Goal: Task Accomplishment & Management: Manage account settings

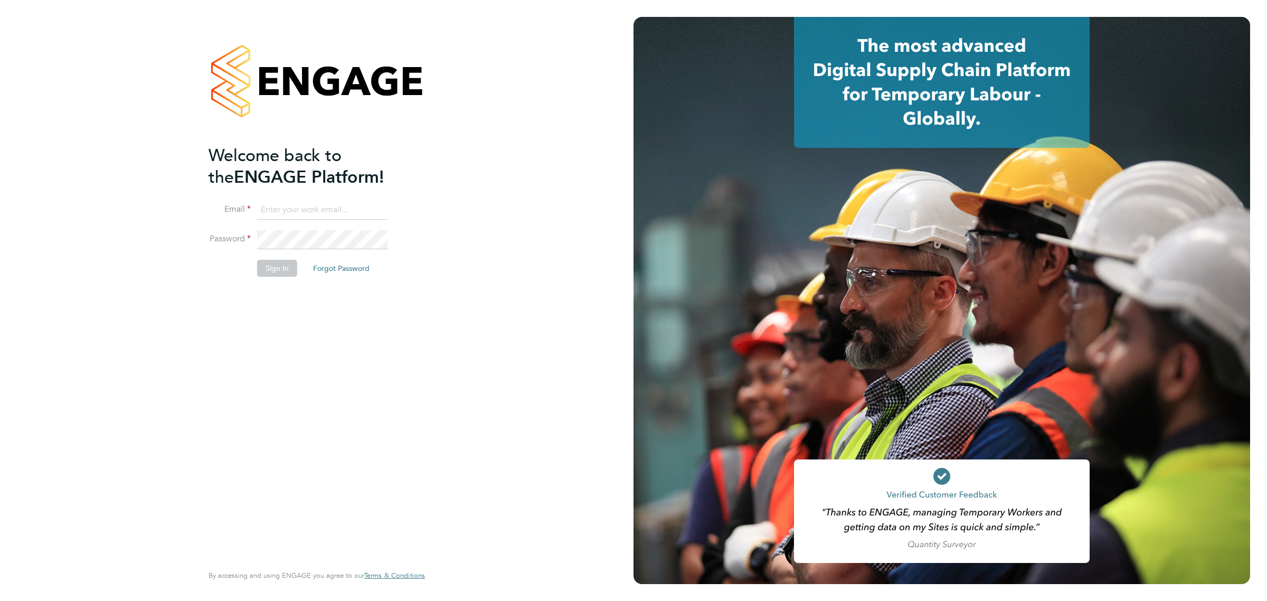
type input "vicki@bluewaterwales.com"
click at [274, 281] on li "Sign In Forgot Password" at bounding box center [311, 273] width 206 height 27
click at [274, 275] on button "Sign In" at bounding box center [277, 268] width 40 height 17
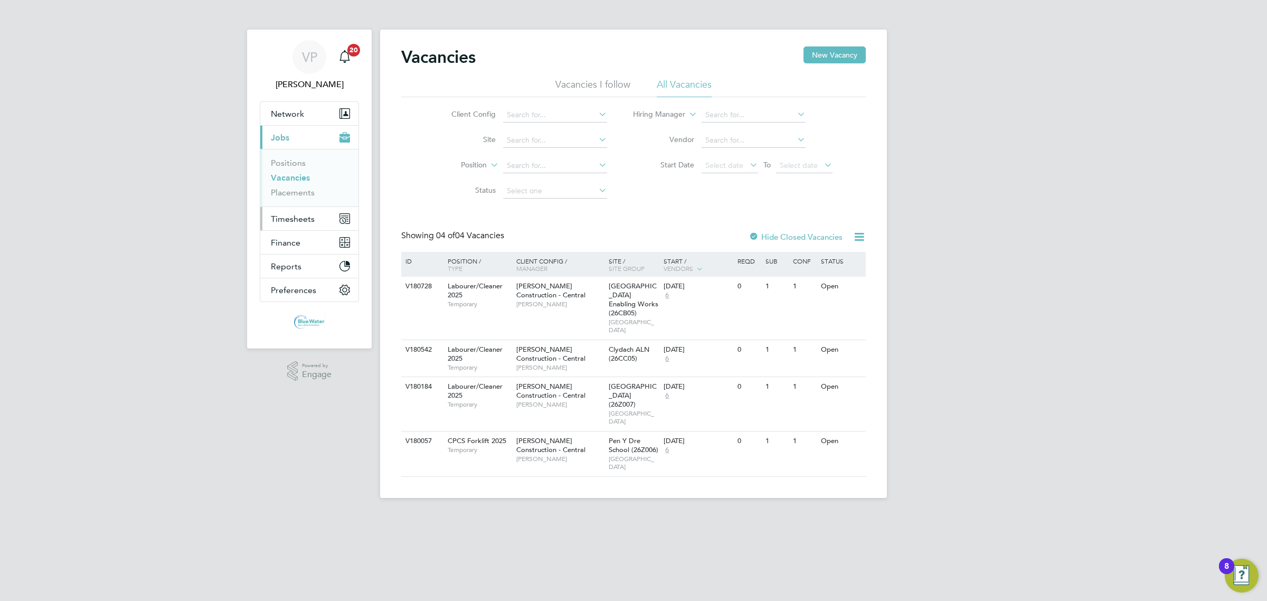
click at [288, 219] on span "Timesheets" at bounding box center [293, 219] width 44 height 10
click at [297, 193] on li "Timesheets" at bounding box center [310, 189] width 79 height 15
click at [298, 190] on link "Timesheets" at bounding box center [293, 187] width 44 height 10
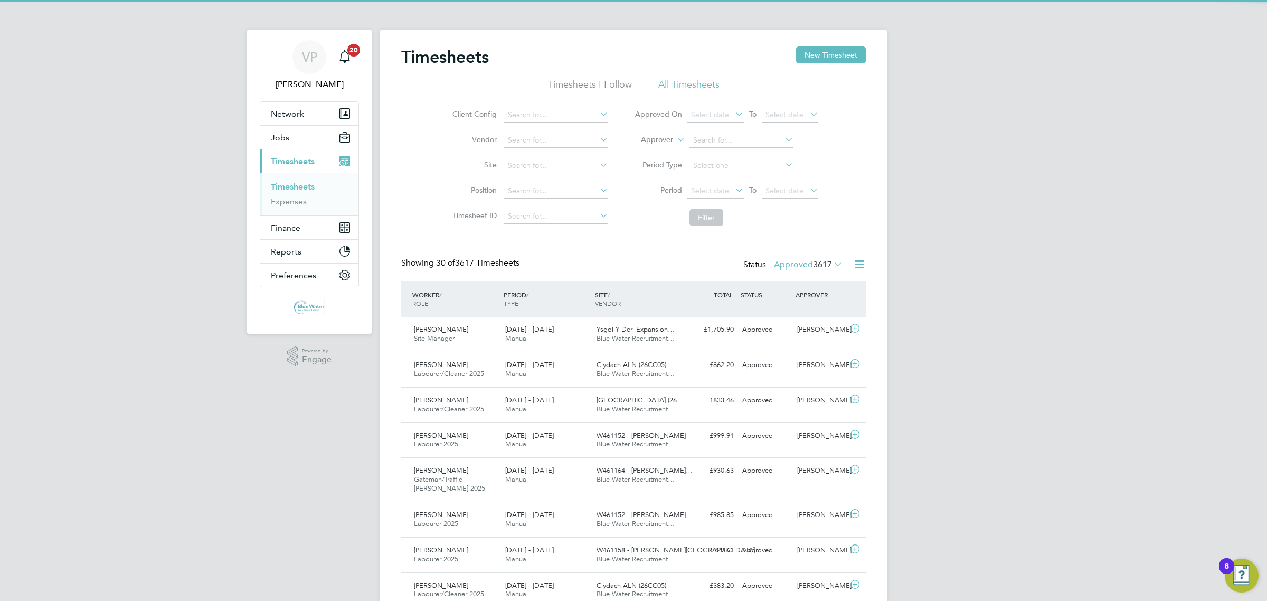
click at [816, 265] on span "3617" at bounding box center [822, 264] width 19 height 11
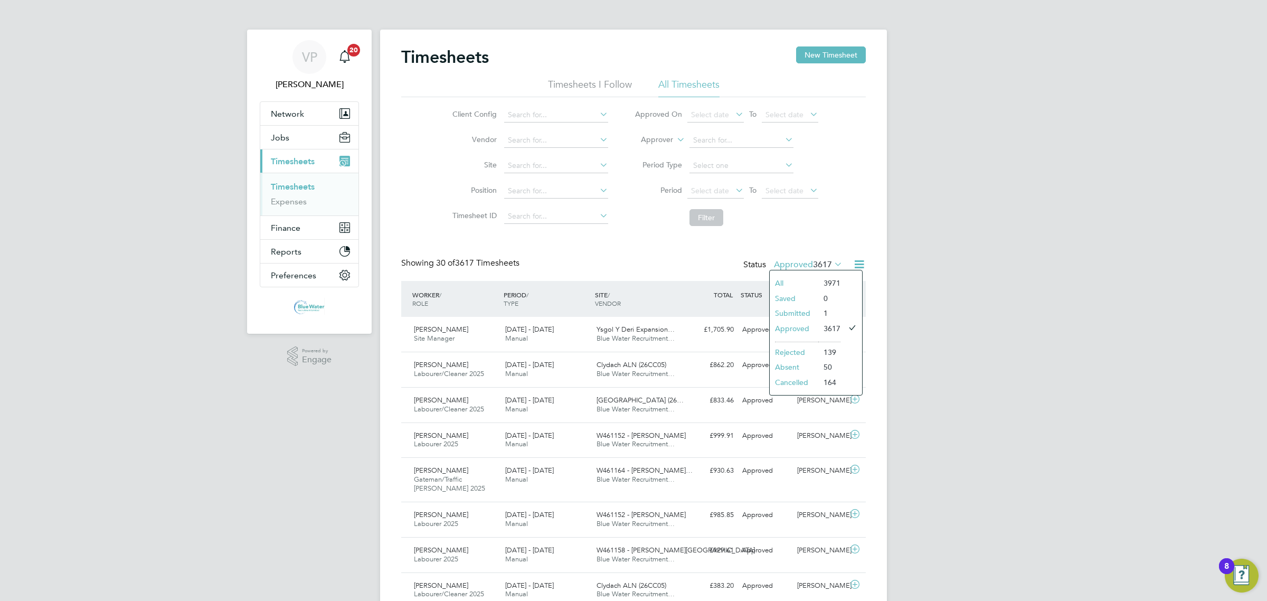
drag, startPoint x: 832, startPoint y: 309, endPoint x: 826, endPoint y: 311, distance: 6.2
click at [831, 310] on li "1" at bounding box center [829, 313] width 22 height 15
click at [806, 262] on label "Approved 3617" at bounding box center [808, 264] width 69 height 11
drag, startPoint x: 802, startPoint y: 305, endPoint x: 799, endPoint y: 314, distance: 9.7
click at [801, 310] on li "Submitted" at bounding box center [793, 313] width 49 height 15
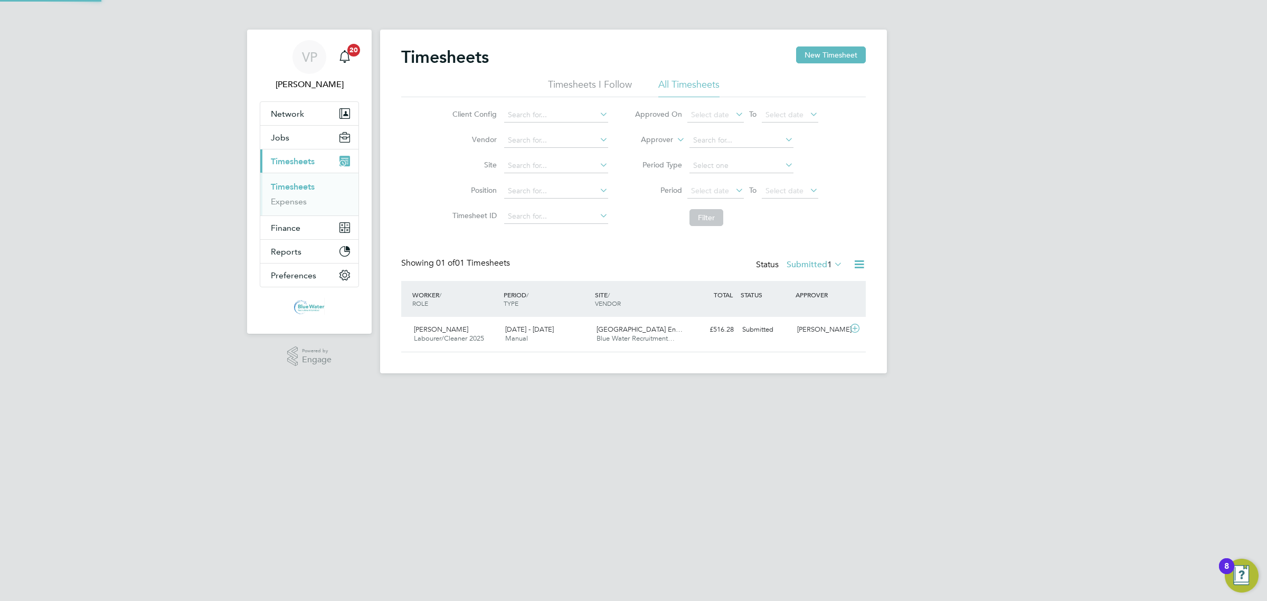
click at [799, 314] on div "Timesheets New Timesheet Timesheets I Follow All Timesheets Client Config Vendo…" at bounding box center [633, 199] width 464 height 306
click at [616, 322] on div "Willows High School En… Blue Water Recruitment…" at bounding box center [637, 334] width 91 height 26
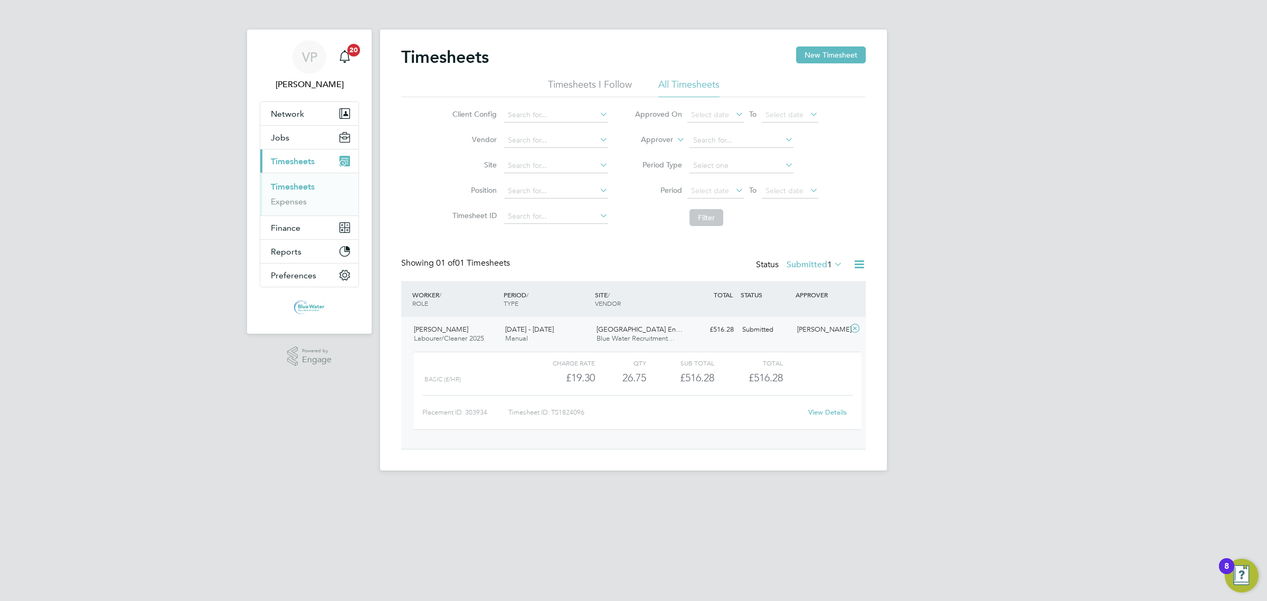
click at [821, 415] on link "View Details" at bounding box center [827, 411] width 39 height 9
click at [801, 272] on div "Status Submitted 1" at bounding box center [800, 265] width 89 height 15
click at [812, 265] on label "Submitted 1" at bounding box center [814, 264] width 56 height 11
click at [814, 349] on li "Rejected" at bounding box center [800, 352] width 49 height 15
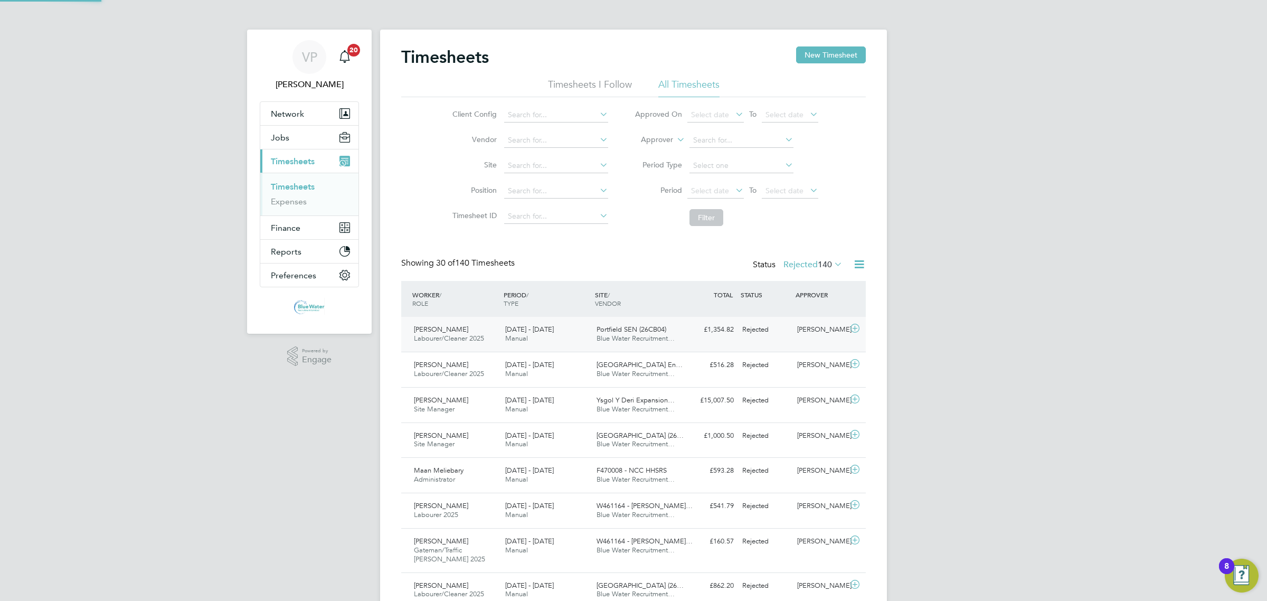
scroll to position [26, 91]
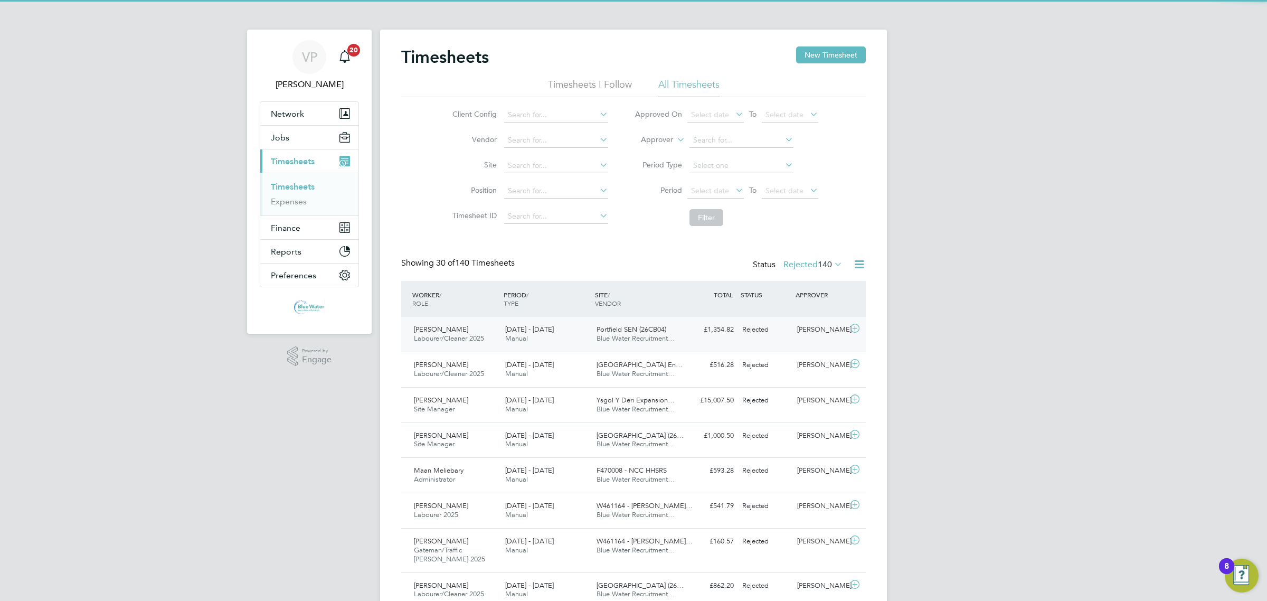
click at [577, 334] on div "13 - 19 Sep 2025 Manual" at bounding box center [546, 334] width 91 height 26
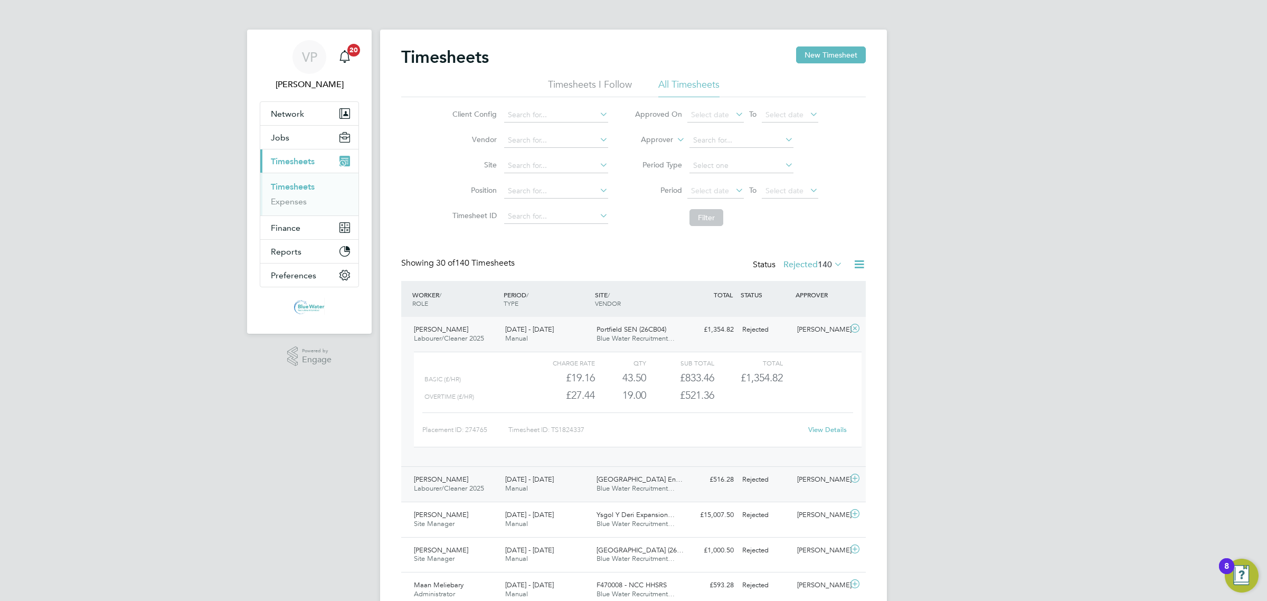
click at [519, 486] on span "Manual" at bounding box center [516, 487] width 23 height 9
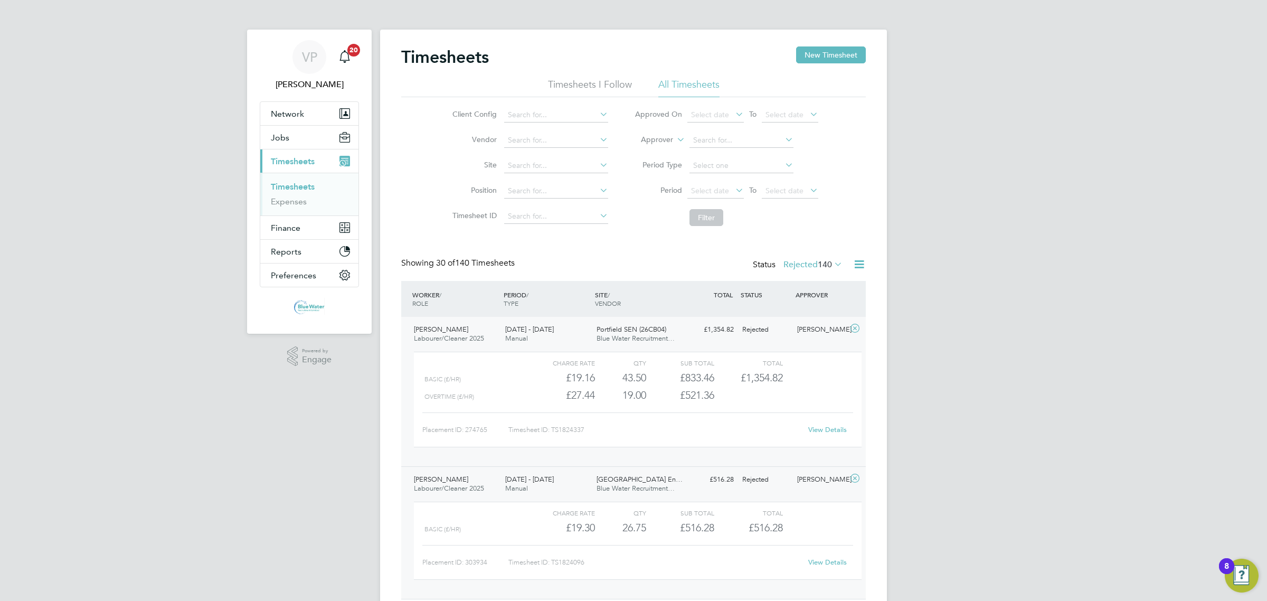
click at [812, 558] on link "View Details" at bounding box center [827, 561] width 39 height 9
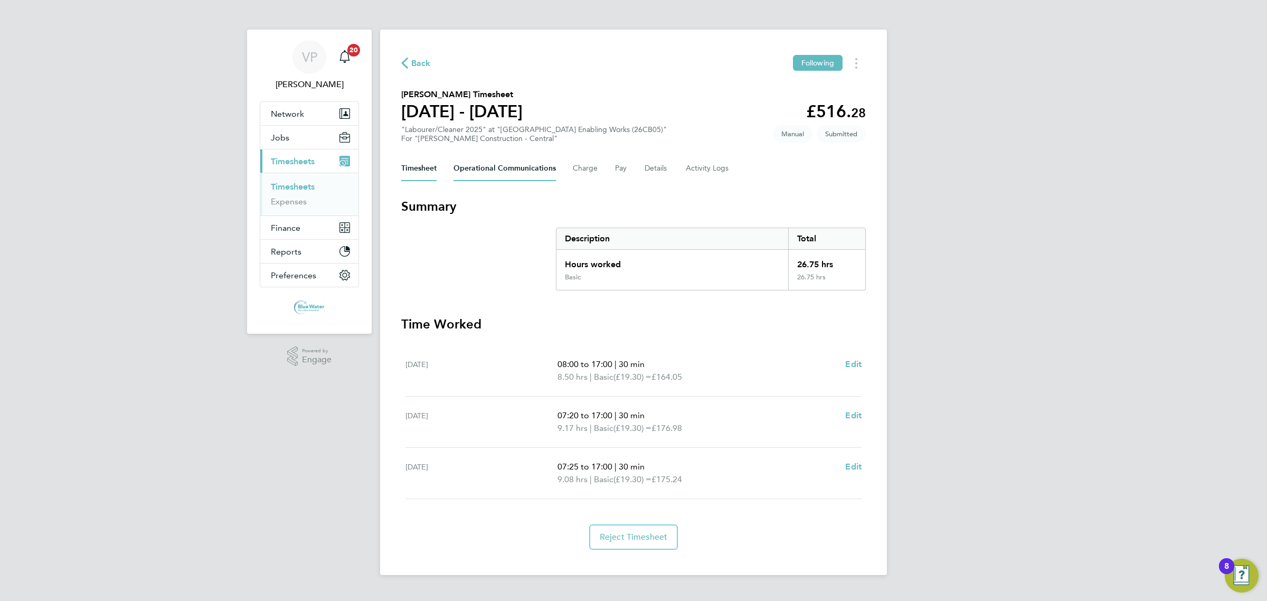
click at [515, 172] on Communications-tab "Operational Communications" at bounding box center [504, 168] width 102 height 25
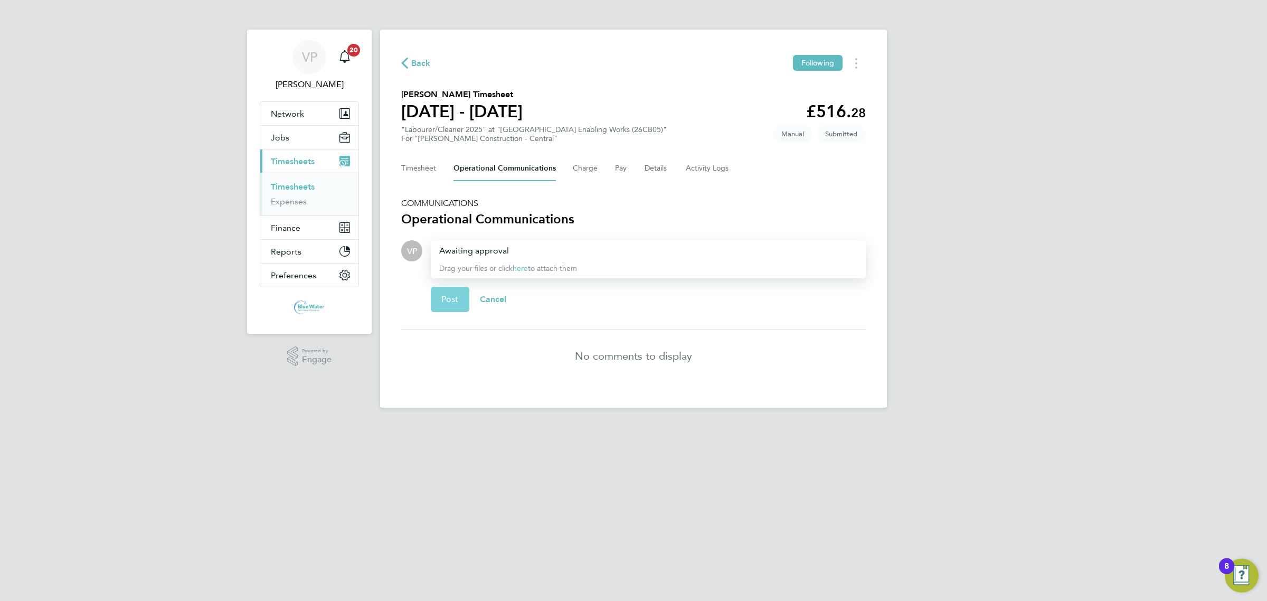
click at [457, 297] on span "Post" at bounding box center [449, 299] width 17 height 11
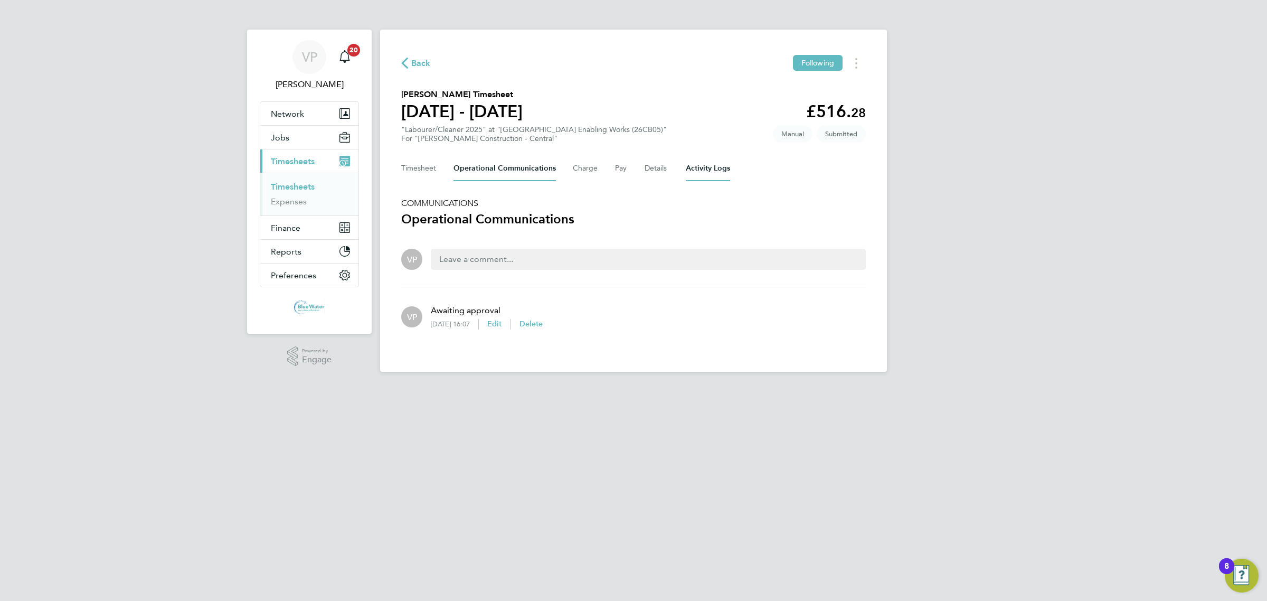
click at [687, 170] on Logs-tab "Activity Logs" at bounding box center [708, 168] width 44 height 25
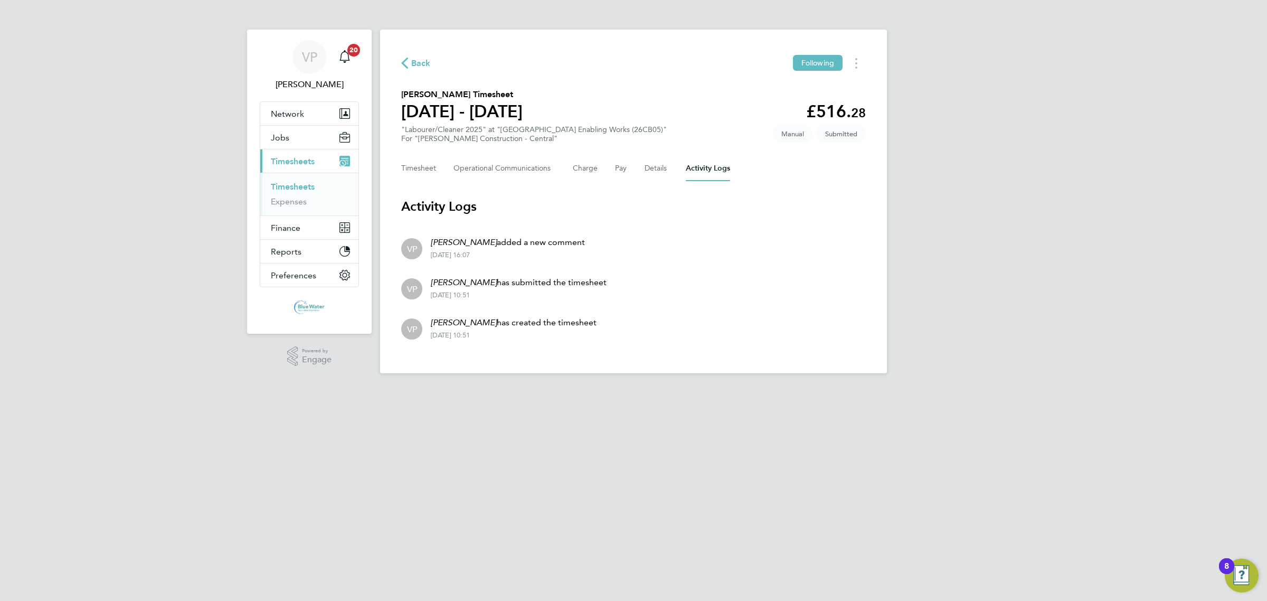
click at [634, 164] on div "Timesheet Operational Communications Charge Pay Details Activity Logs" at bounding box center [633, 168] width 464 height 25
click at [640, 167] on div "Timesheet Operational Communications Charge Pay Details Activity Logs" at bounding box center [633, 168] width 464 height 25
click at [648, 172] on button "Details" at bounding box center [656, 168] width 24 height 25
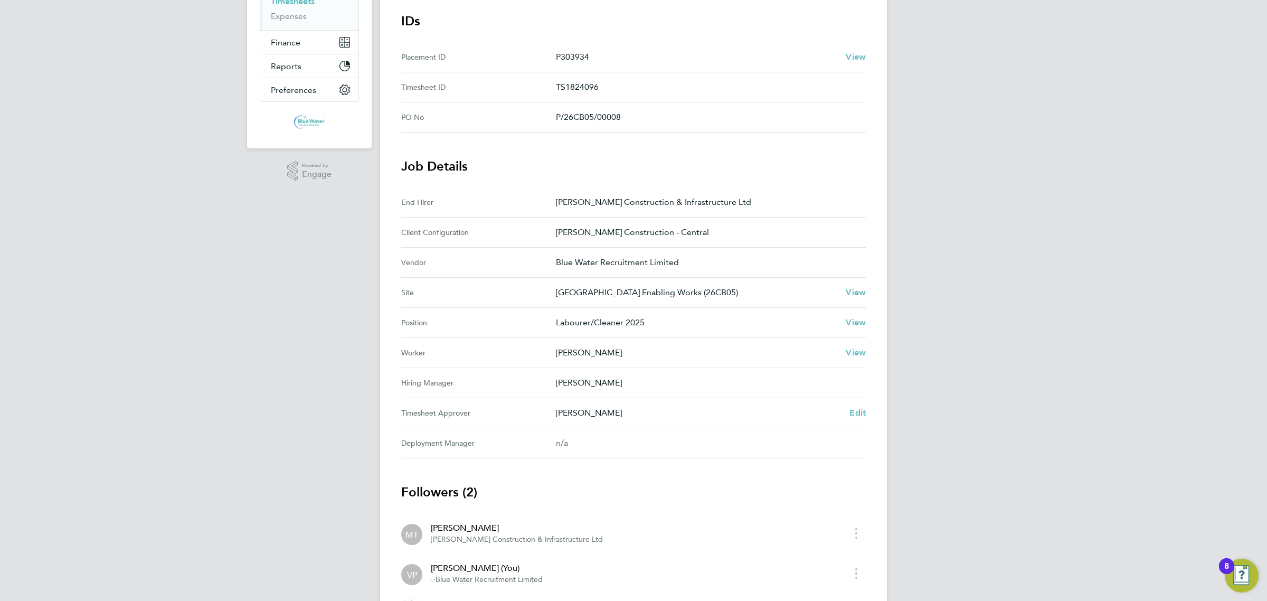
scroll to position [198, 0]
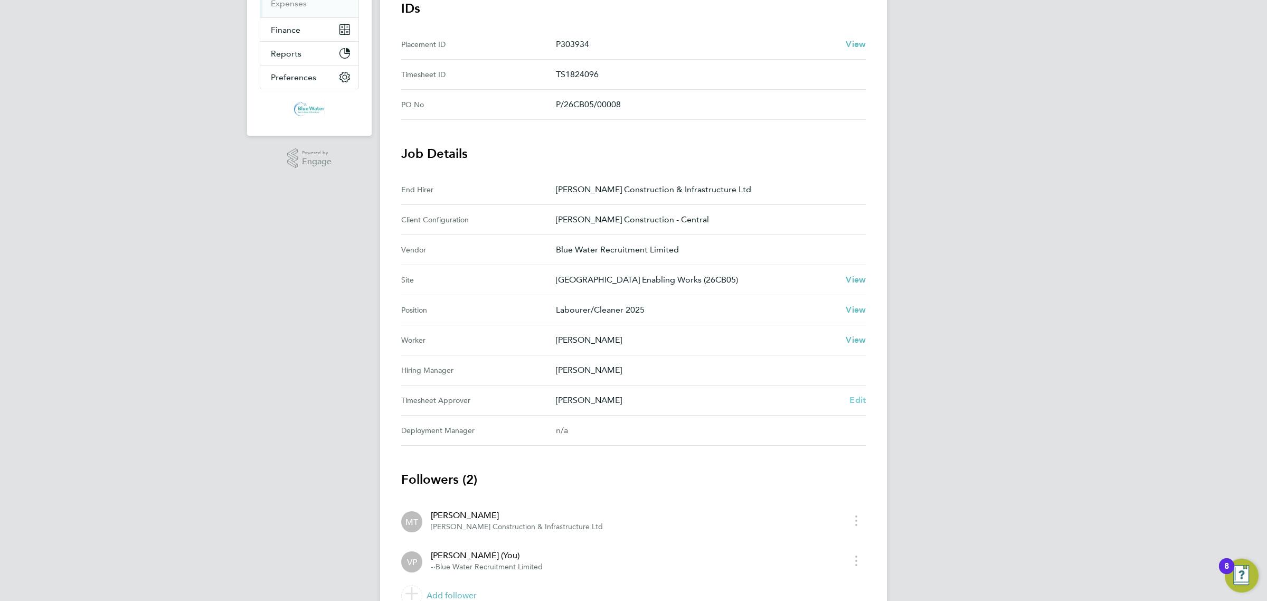
click at [859, 401] on span "Edit" at bounding box center [857, 400] width 16 height 10
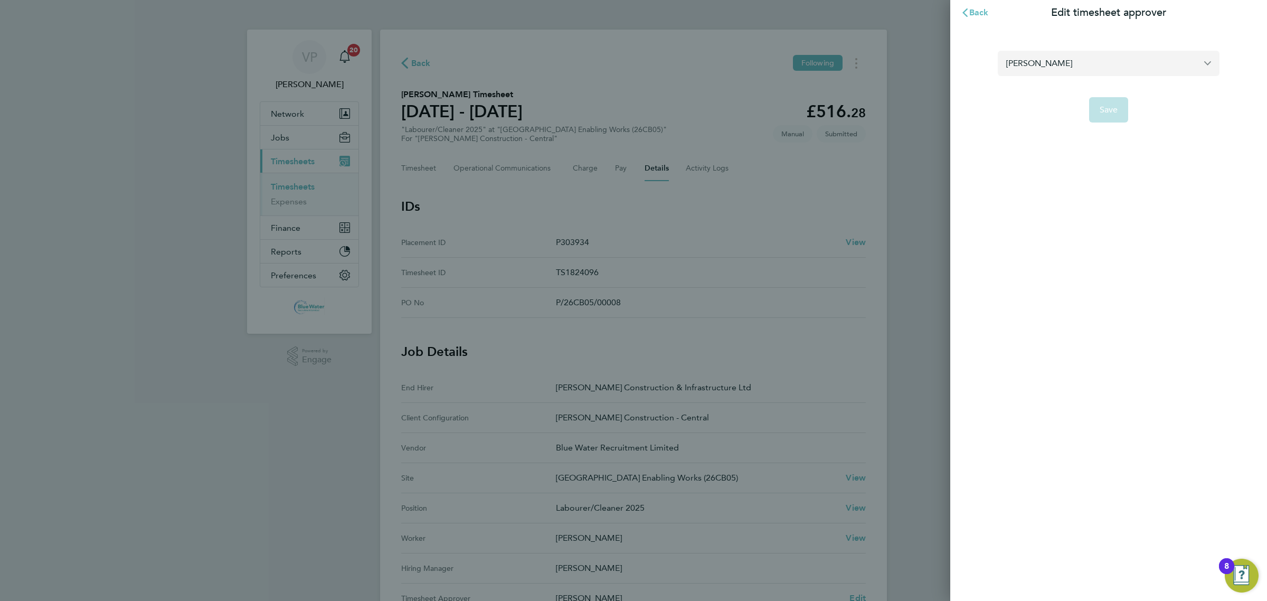
click at [1193, 51] on input "Mike Thomas" at bounding box center [1108, 63] width 222 height 25
click at [1189, 80] on li "Ryan Williams" at bounding box center [1108, 89] width 222 height 26
type input "Ryan Williams"
click at [1098, 115] on button "Save" at bounding box center [1109, 109] width 40 height 25
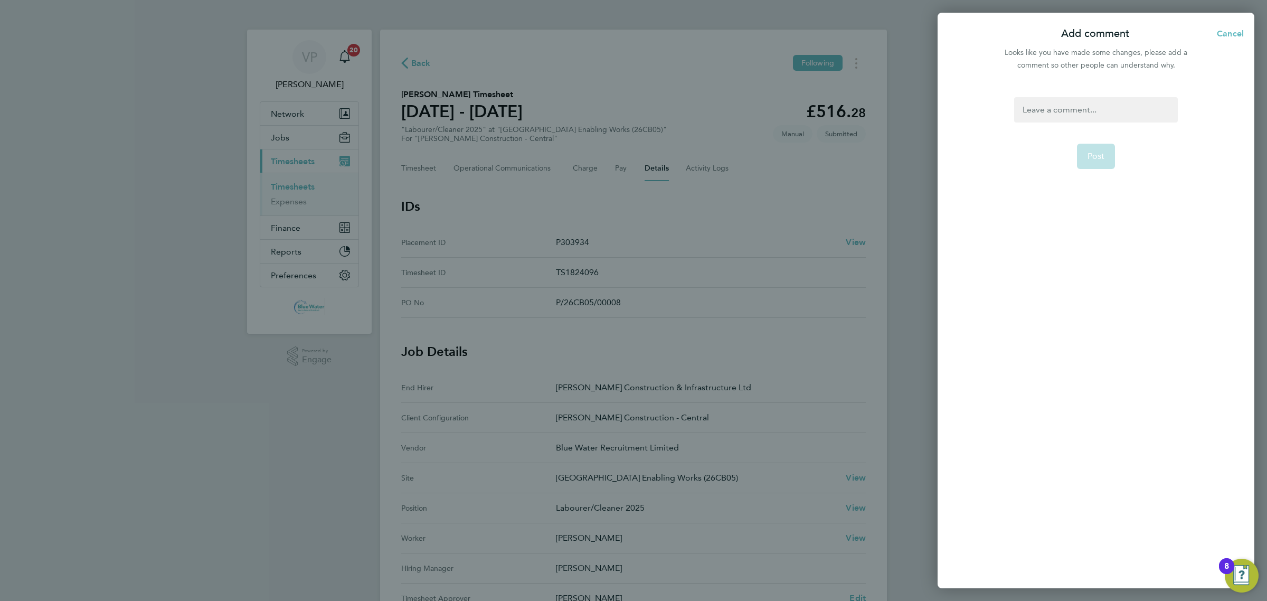
click at [1098, 115] on div at bounding box center [1095, 109] width 163 height 25
click at [1099, 115] on div at bounding box center [1095, 109] width 163 height 25
click at [1088, 160] on span "Post" at bounding box center [1095, 156] width 17 height 11
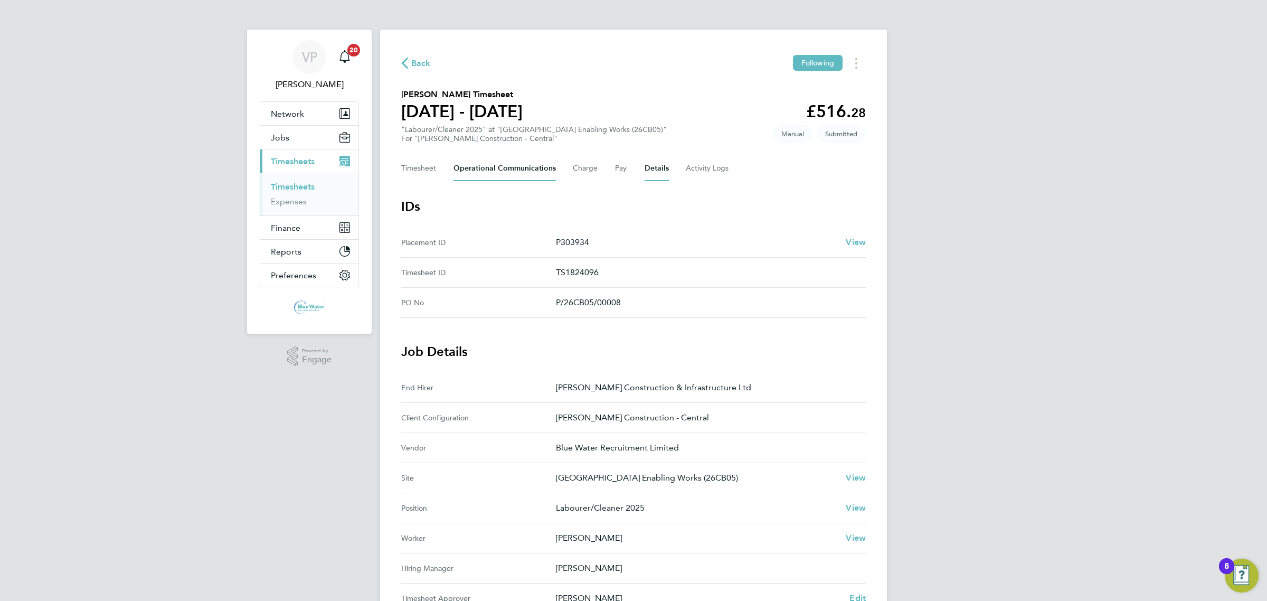
click at [512, 165] on Communications-tab "Operational Communications" at bounding box center [504, 168] width 102 height 25
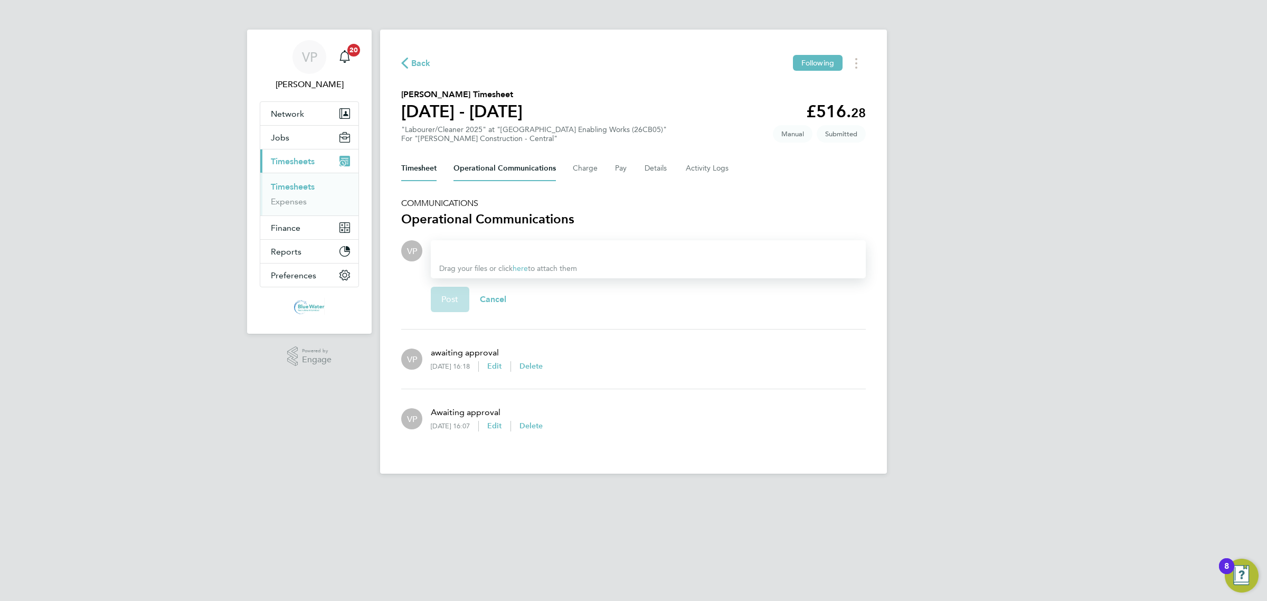
click at [425, 170] on button "Timesheet" at bounding box center [418, 168] width 35 height 25
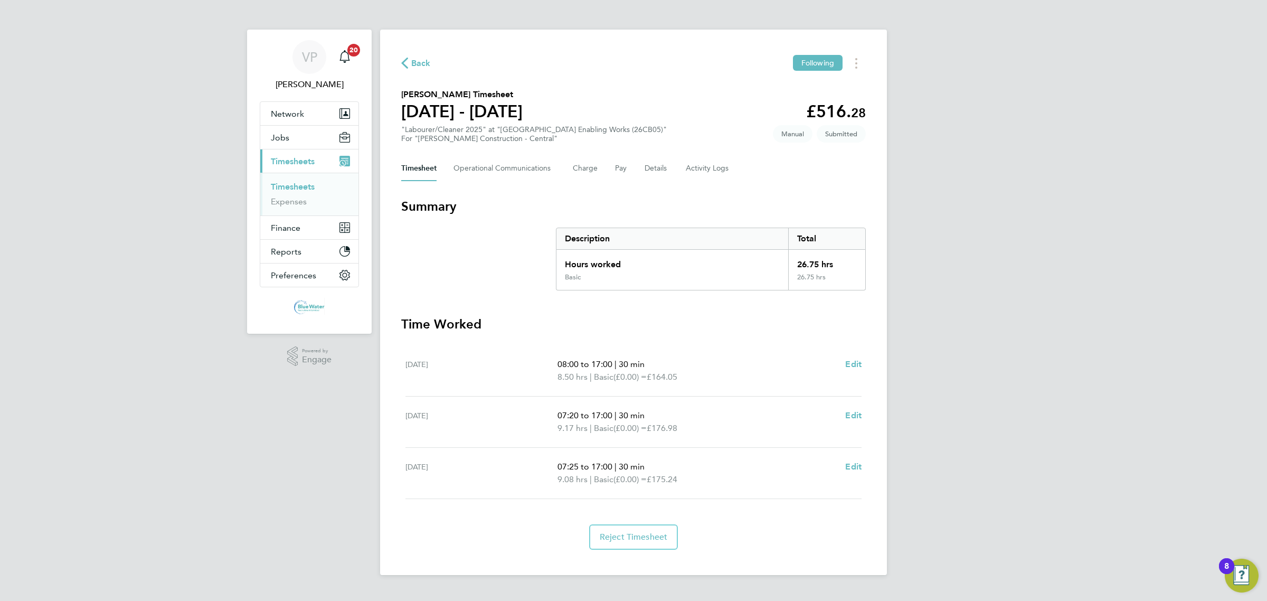
click at [294, 188] on link "Timesheets" at bounding box center [293, 187] width 44 height 10
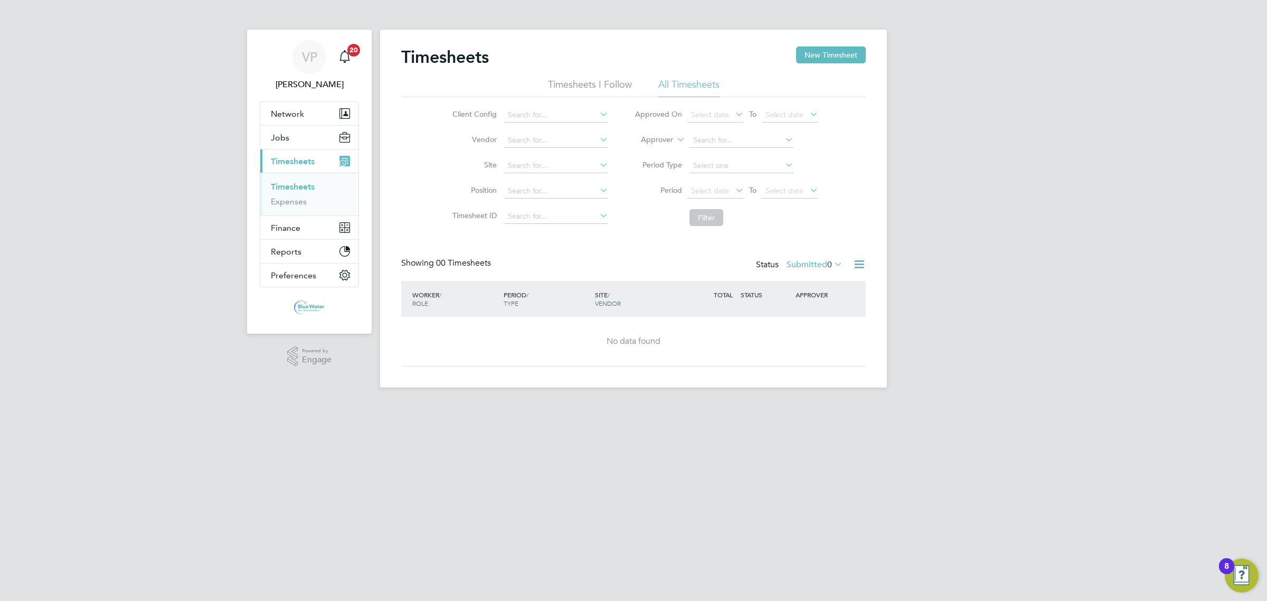
click at [832, 263] on icon at bounding box center [832, 263] width 0 height 15
click at [801, 348] on li "Rejected" at bounding box center [800, 352] width 49 height 15
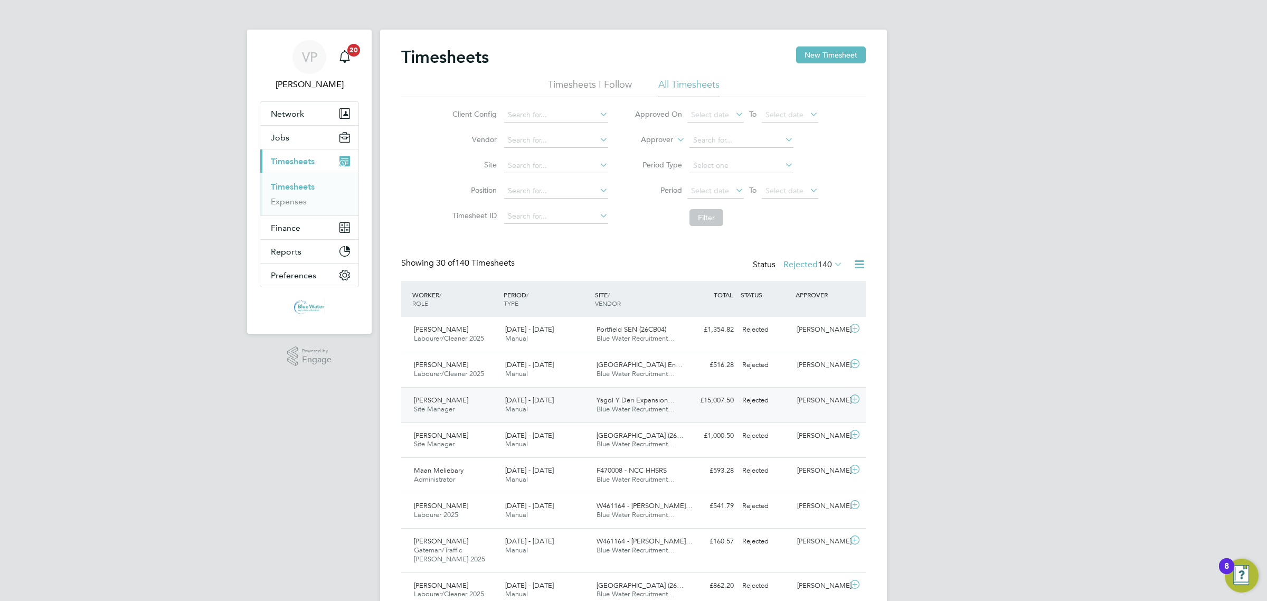
click at [739, 391] on div "Daniel Harrod Site Manager 26 Jul - 1 Aug 2025 26 Jul - 1 Aug 2025 Manual Ysgol…" at bounding box center [633, 404] width 464 height 35
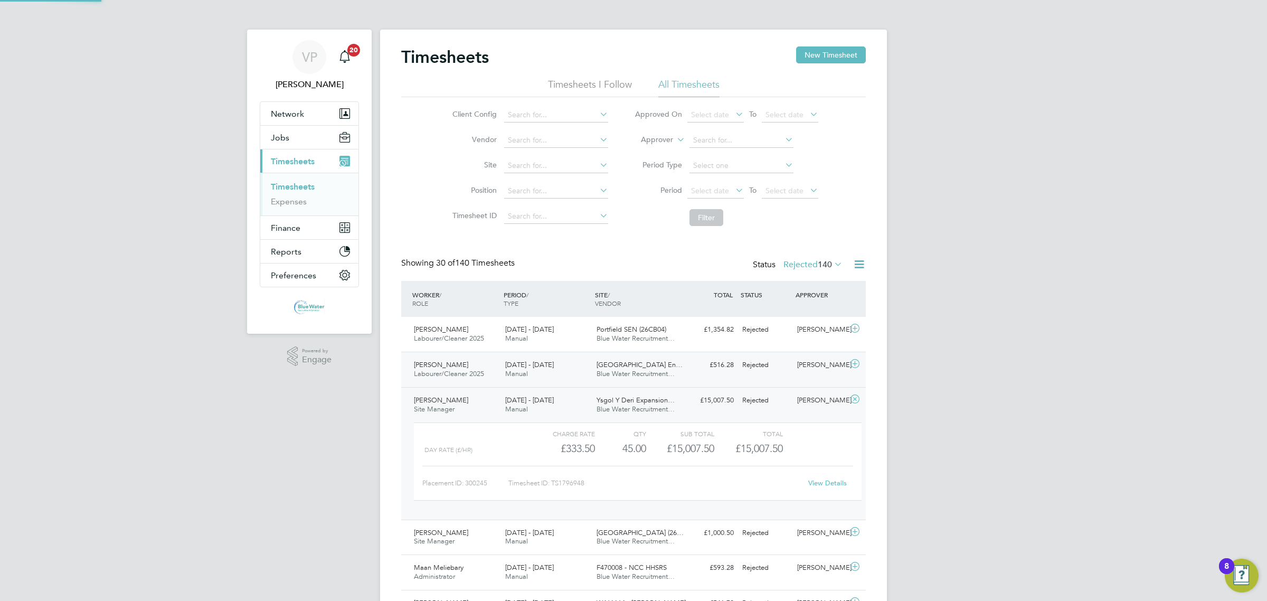
click at [739, 378] on div "Lewis Symons Labourer/Cleaner 2025 13 - 19 Sep 2025 13 - 19 Sep 2025 Manual Wil…" at bounding box center [633, 368] width 464 height 35
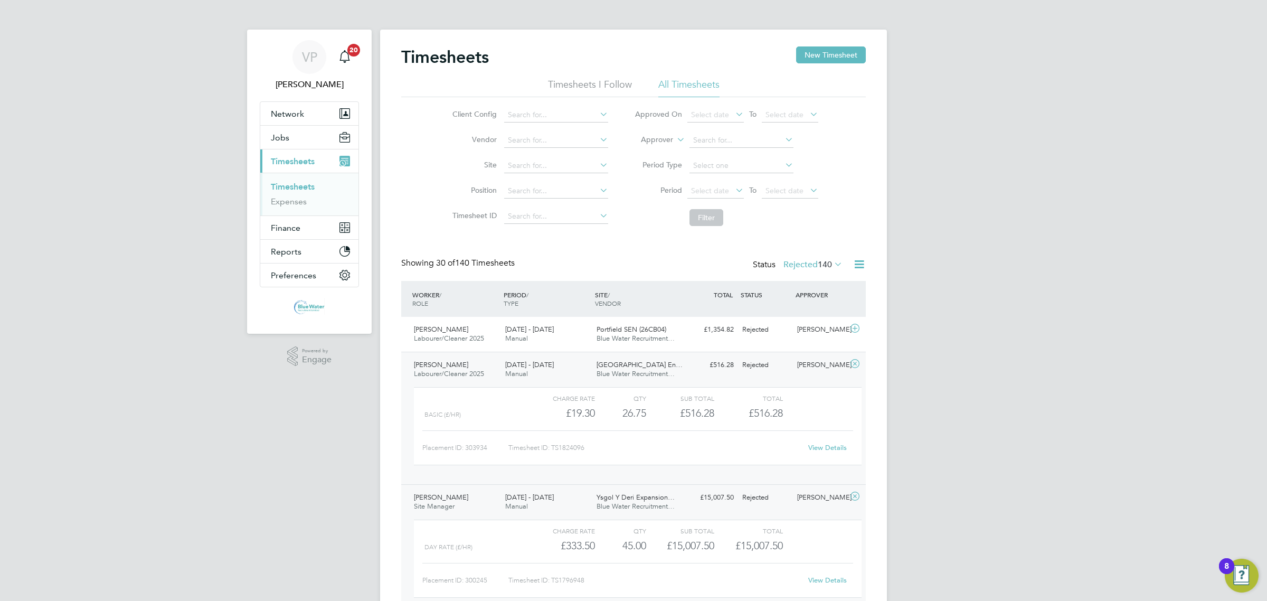
click at [821, 444] on link "View Details" at bounding box center [827, 447] width 39 height 9
click at [298, 191] on link "Timesheets" at bounding box center [293, 187] width 44 height 10
click at [834, 272] on div "Status Rejected 140" at bounding box center [799, 265] width 92 height 15
click at [832, 270] on div "Status Rejected 140" at bounding box center [799, 265] width 92 height 15
click at [832, 267] on icon at bounding box center [832, 263] width 0 height 15
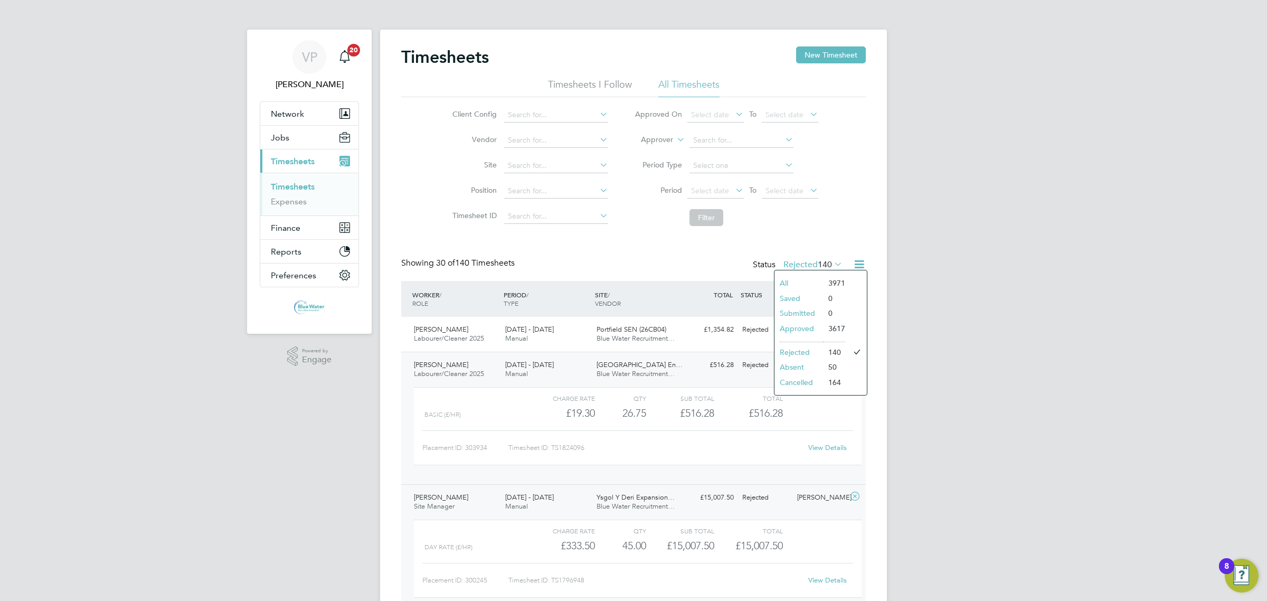
click at [821, 325] on li "Approved" at bounding box center [798, 328] width 49 height 15
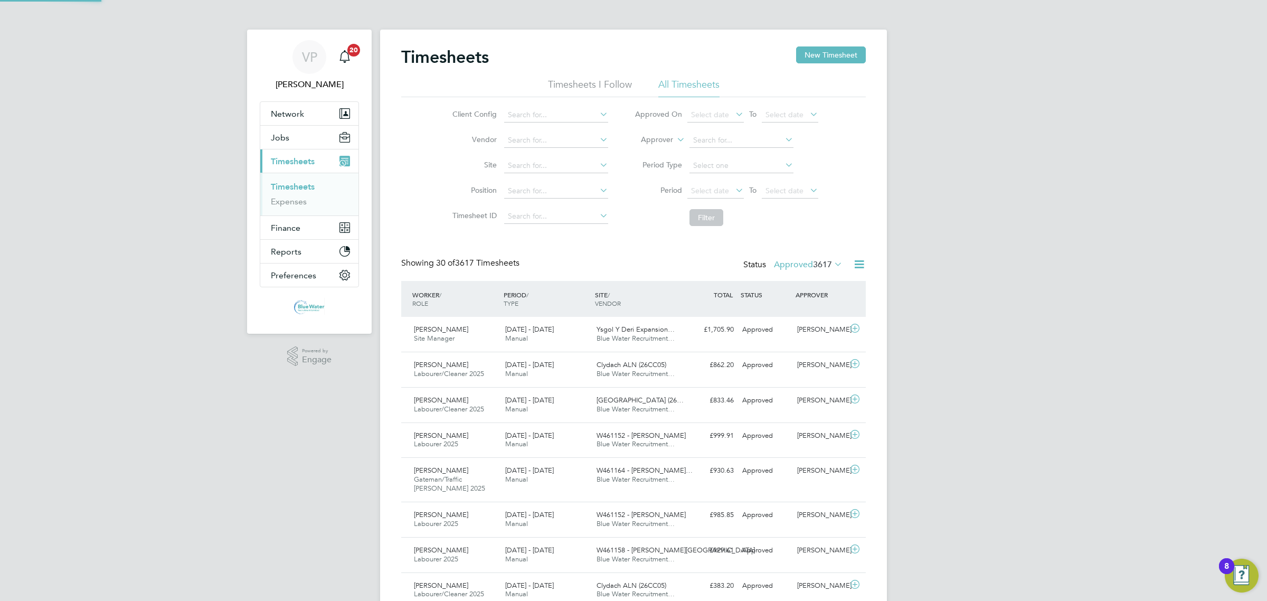
scroll to position [26, 91]
click at [826, 269] on span "3617" at bounding box center [822, 264] width 19 height 11
click at [825, 306] on li "1" at bounding box center [829, 313] width 22 height 15
click at [821, 267] on span "3617" at bounding box center [822, 264] width 19 height 11
click at [797, 309] on li "Submitted" at bounding box center [793, 313] width 49 height 15
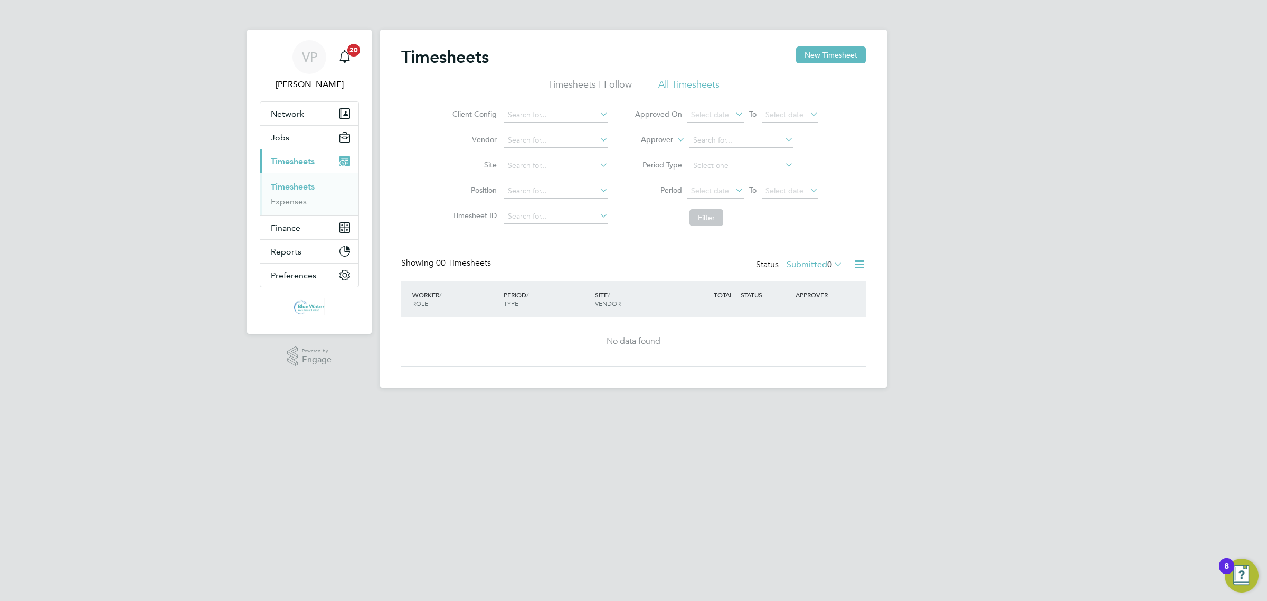
click at [798, 263] on label "Submitted 0" at bounding box center [814, 264] width 56 height 11
click at [792, 329] on li "Approved" at bounding box center [800, 328] width 49 height 15
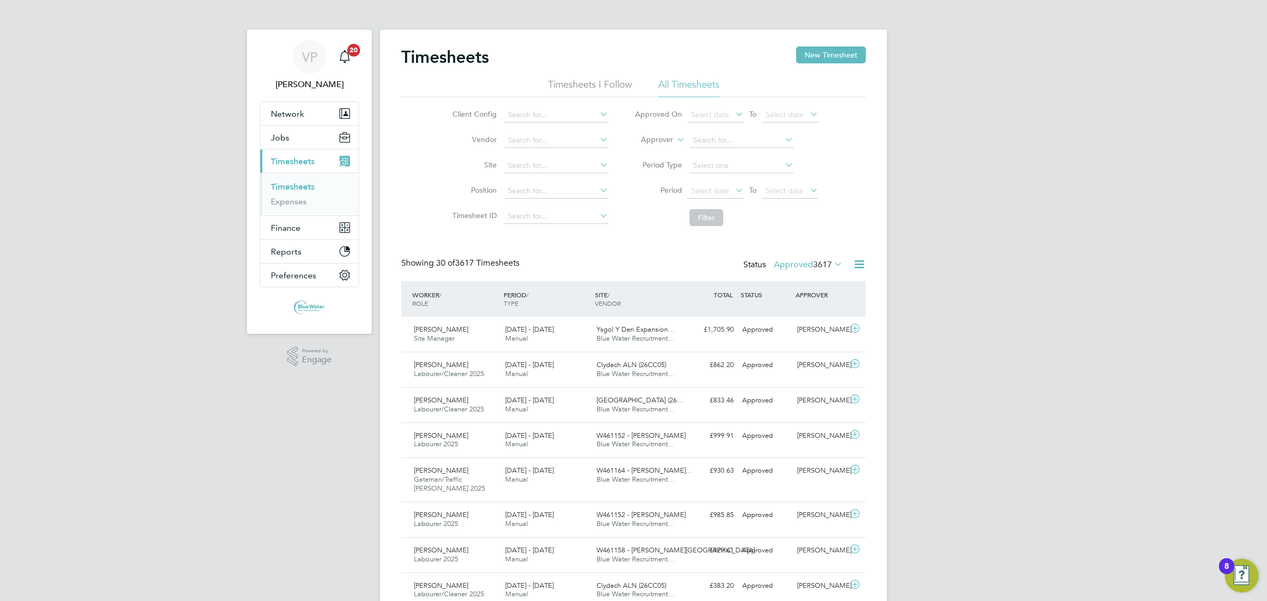
click at [784, 270] on div "Status Approved 3617" at bounding box center [793, 265] width 101 height 15
click at [798, 262] on label "Approved 3617" at bounding box center [808, 264] width 69 height 11
click at [797, 312] on li "Submitted" at bounding box center [793, 313] width 49 height 15
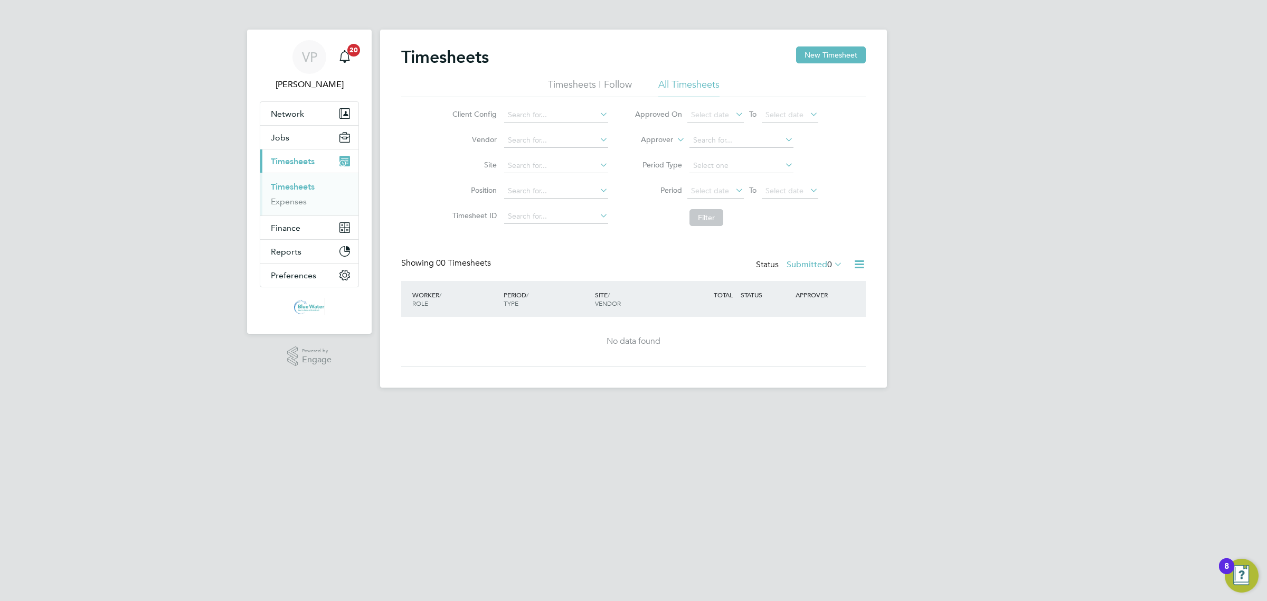
click at [805, 265] on label "Submitted 0" at bounding box center [814, 264] width 56 height 11
click at [817, 325] on li "Approved" at bounding box center [800, 328] width 49 height 15
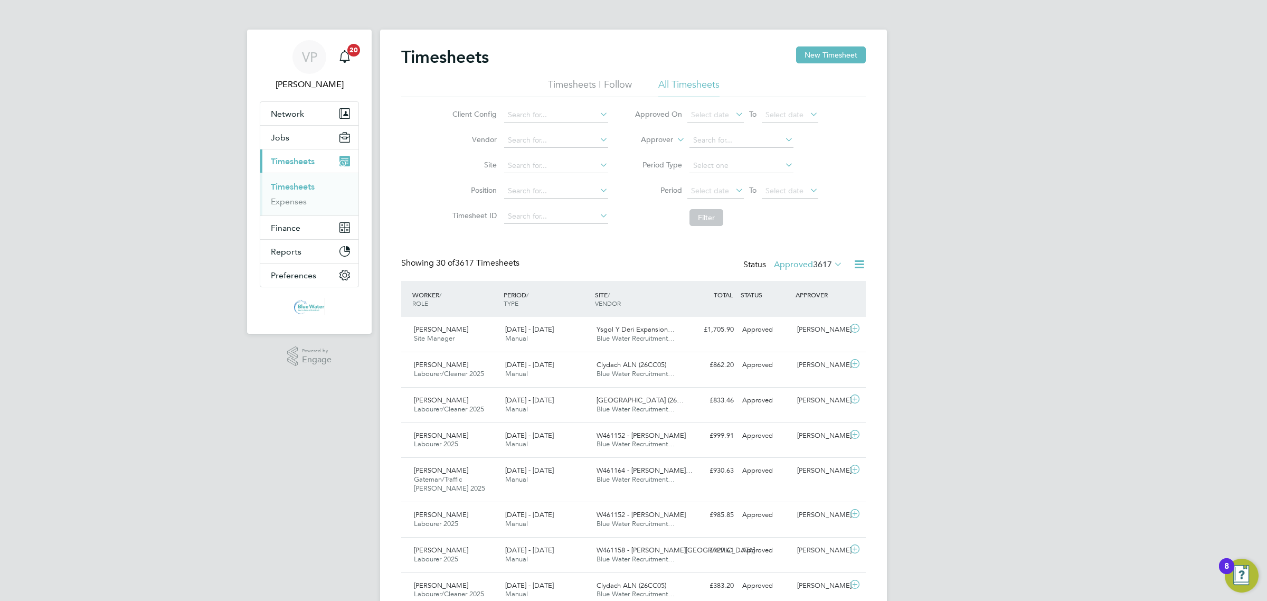
click at [830, 262] on span "3617" at bounding box center [822, 264] width 19 height 11
click at [808, 309] on li "Submitted" at bounding box center [793, 313] width 49 height 15
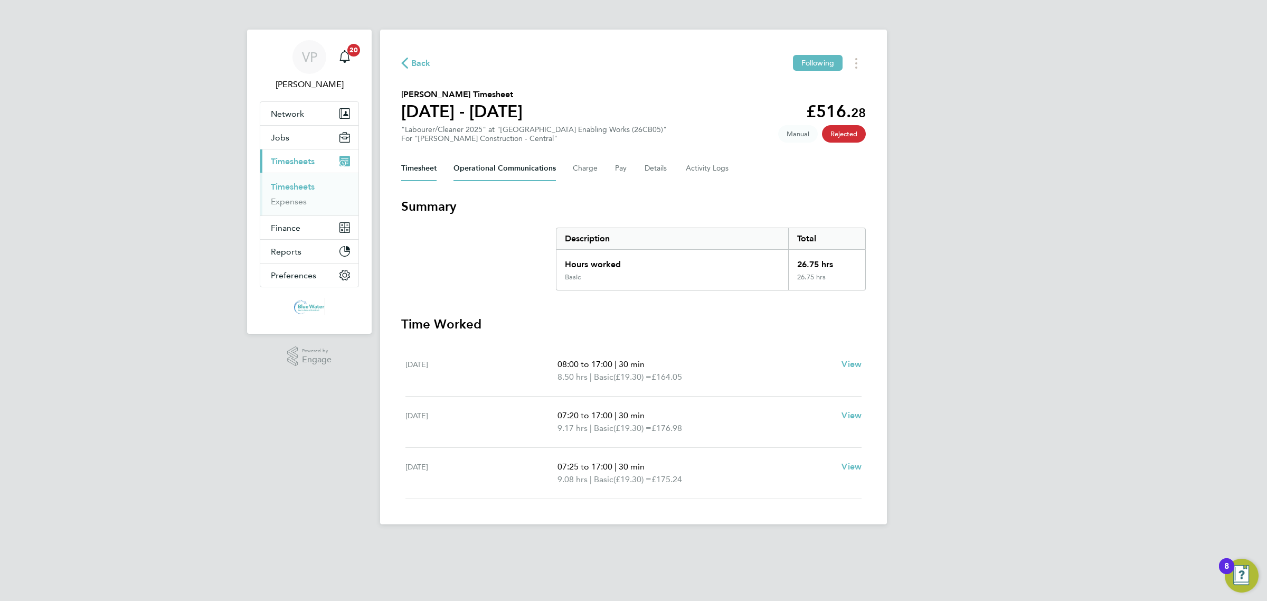
click at [526, 170] on Communications-tab "Operational Communications" at bounding box center [504, 168] width 102 height 25
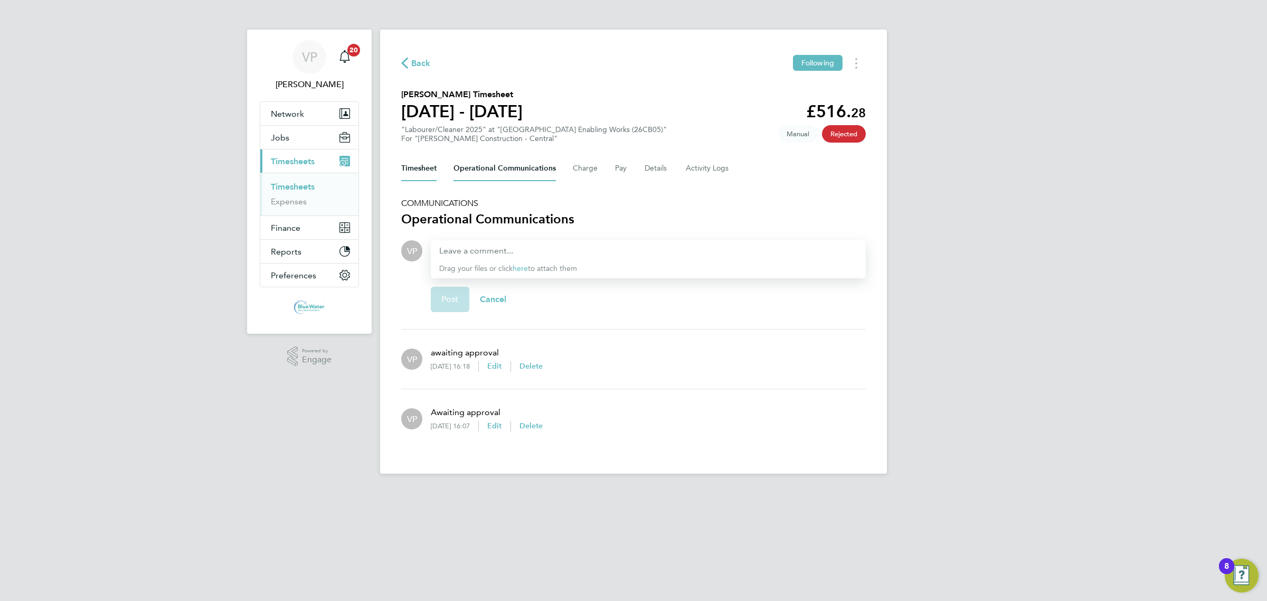
click at [427, 172] on button "Timesheet" at bounding box center [418, 168] width 35 height 25
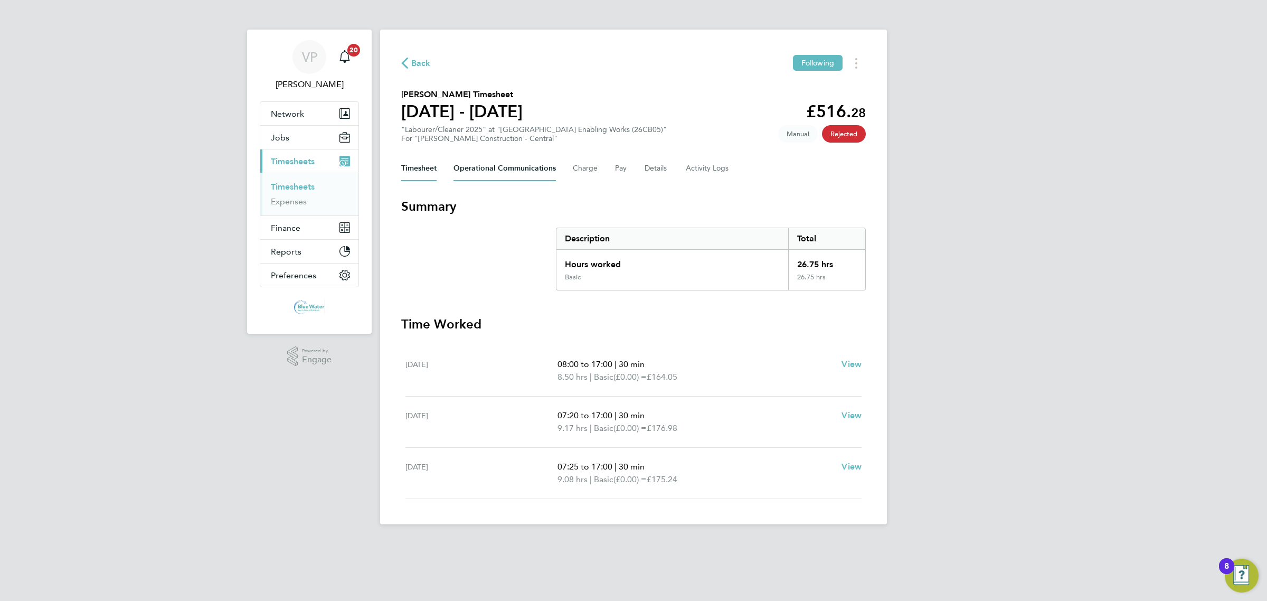
click at [478, 172] on Communications-tab "Operational Communications" at bounding box center [504, 168] width 102 height 25
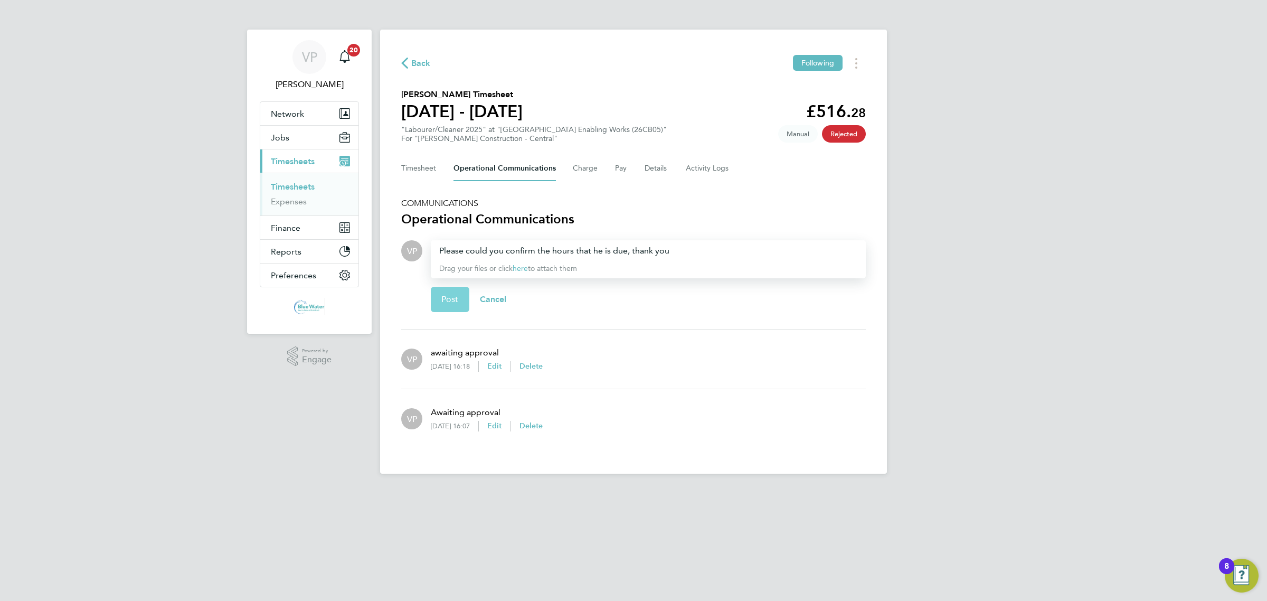
click at [442, 302] on span "Post" at bounding box center [449, 299] width 17 height 11
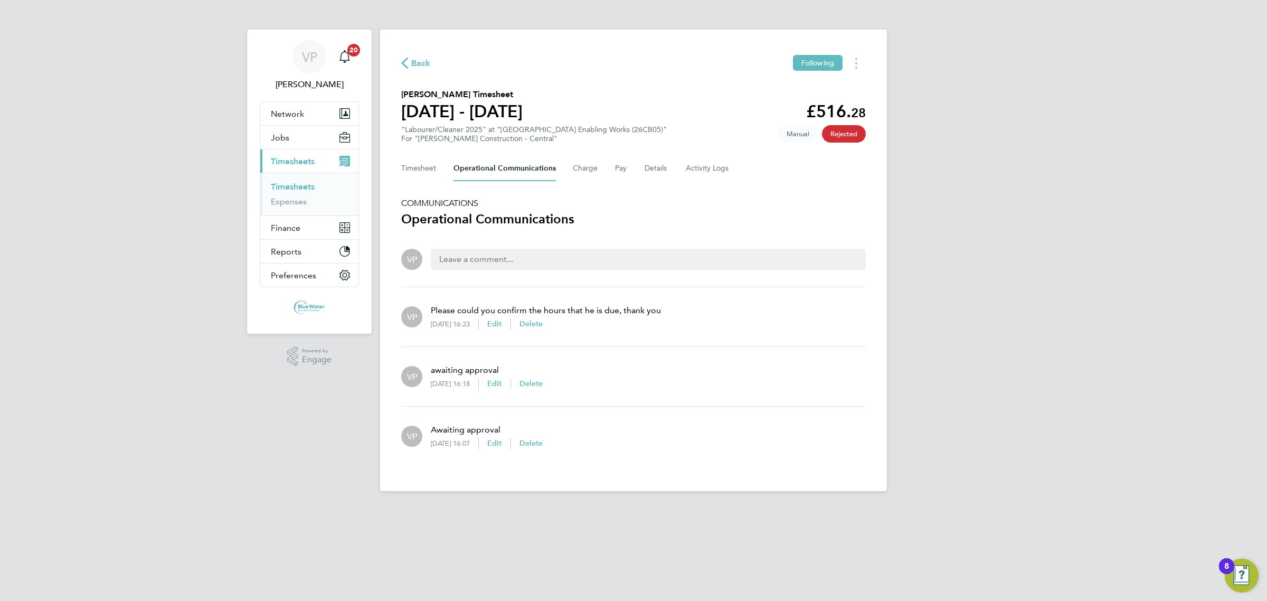
click at [504, 173] on Communications-tab "Operational Communications" at bounding box center [504, 168] width 102 height 25
click at [543, 326] on span "Delete" at bounding box center [531, 323] width 24 height 9
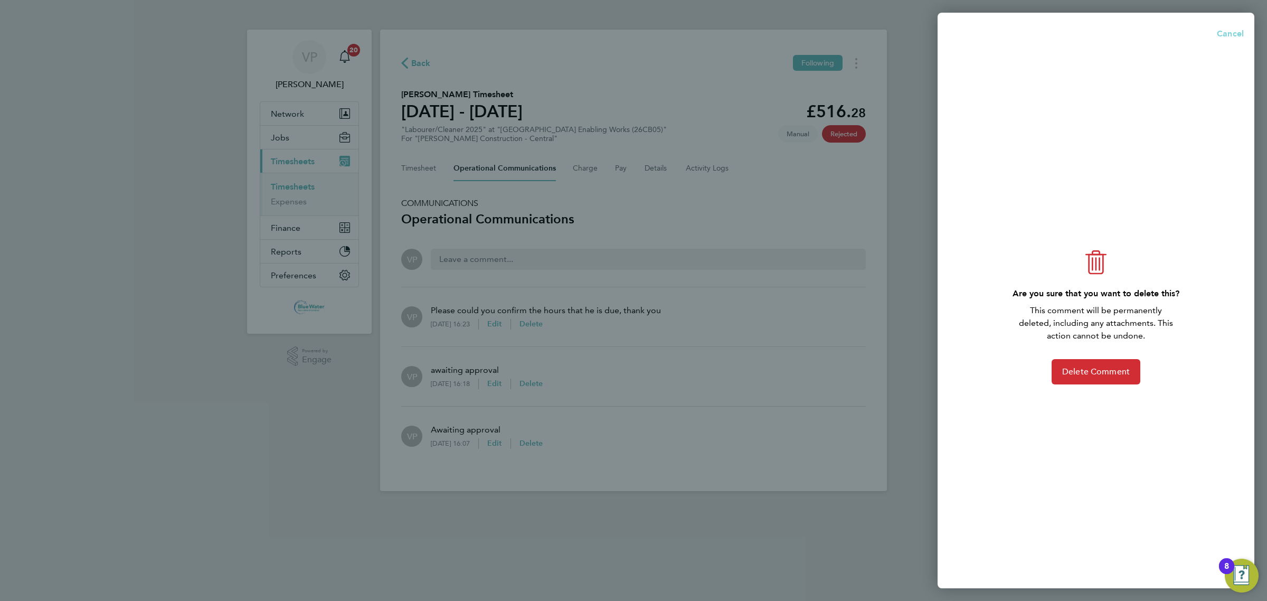
click at [1226, 27] on button "Cancel" at bounding box center [1227, 33] width 54 height 21
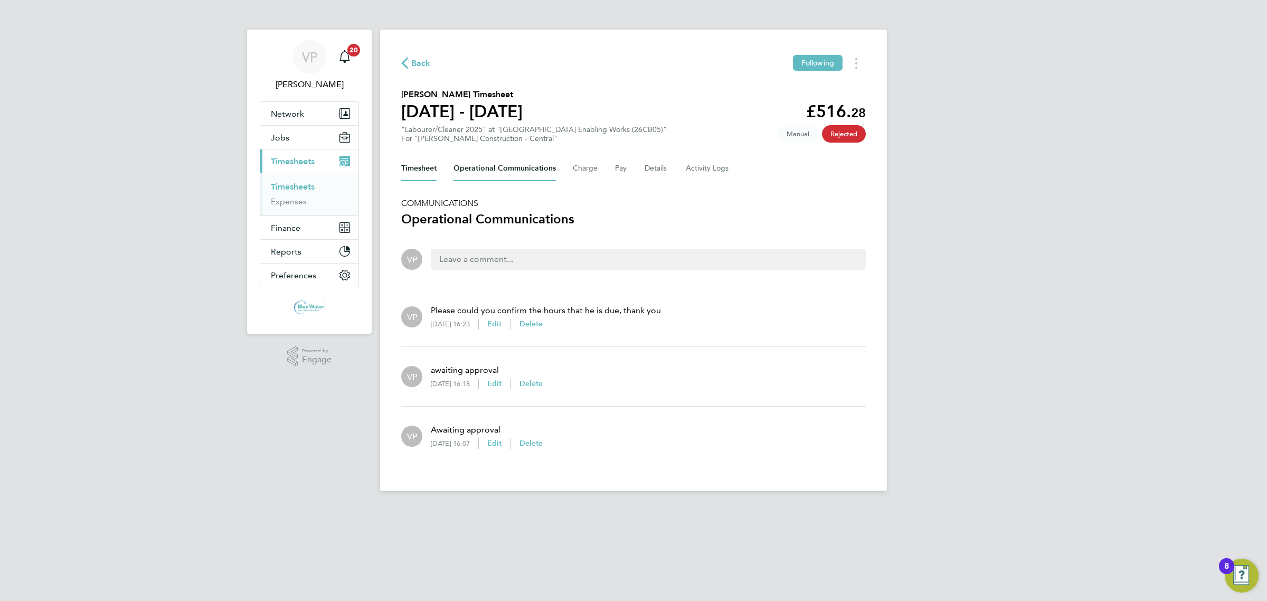
click at [415, 174] on button "Timesheet" at bounding box center [418, 168] width 35 height 25
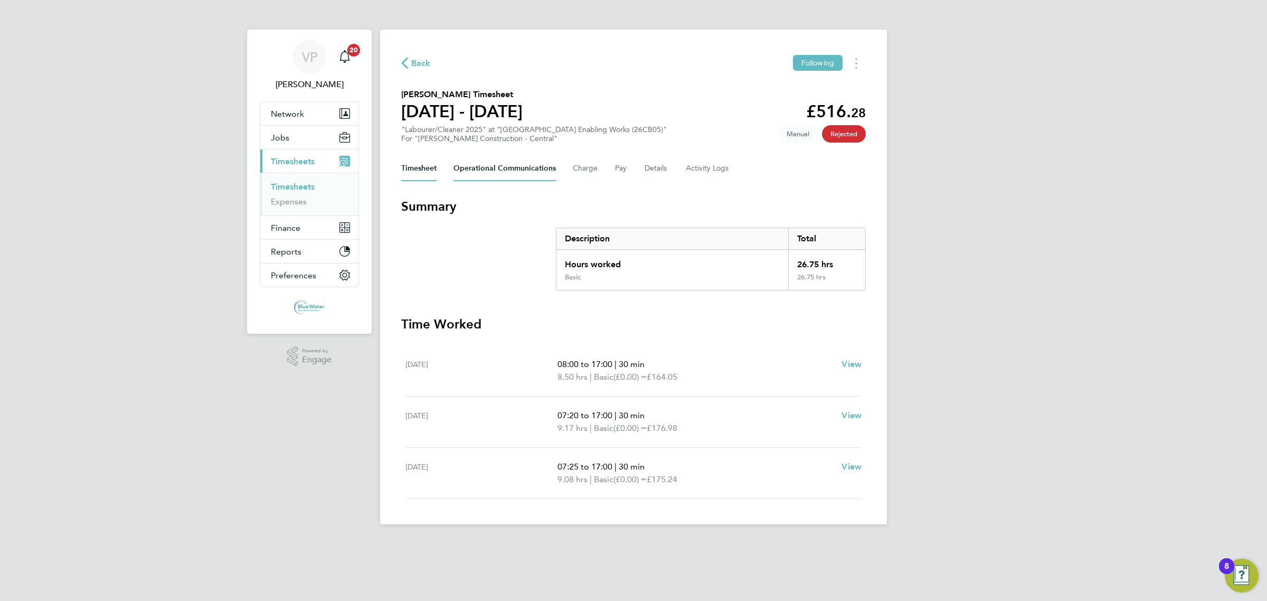
click at [463, 162] on Communications-tab "Operational Communications" at bounding box center [504, 168] width 102 height 25
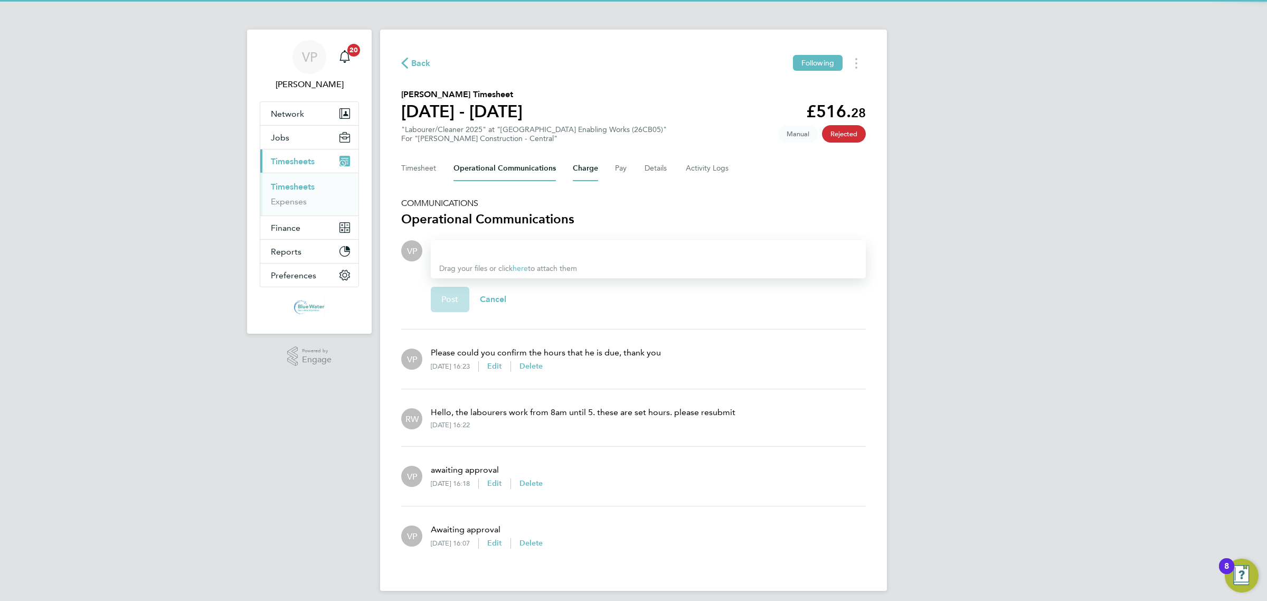
click at [597, 169] on div "Timesheet Operational Communications Charge Pay Details Activity Logs" at bounding box center [633, 168] width 464 height 25
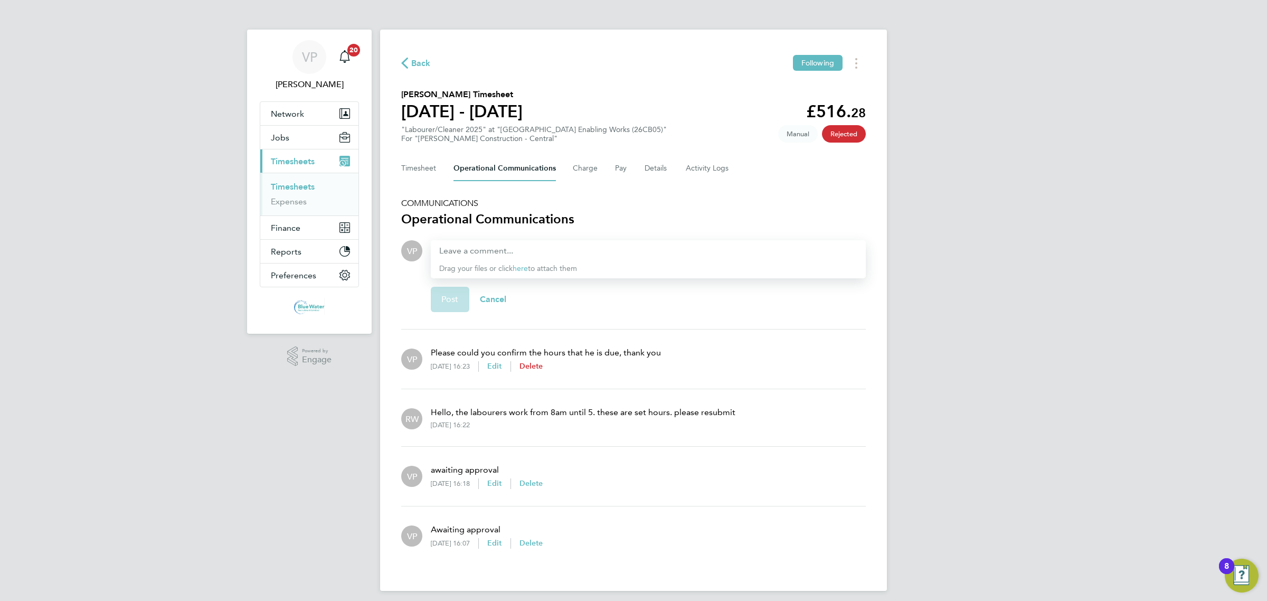
click at [543, 370] on span "Delete" at bounding box center [531, 366] width 24 height 9
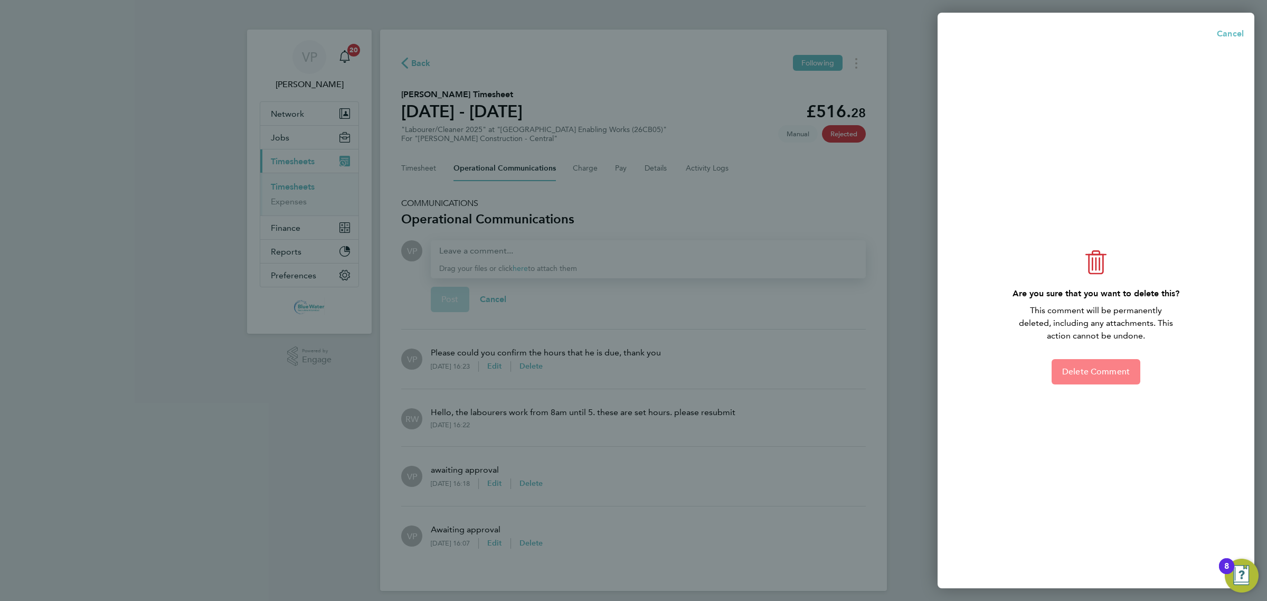
click at [1105, 365] on button "Delete Comment" at bounding box center [1095, 371] width 89 height 25
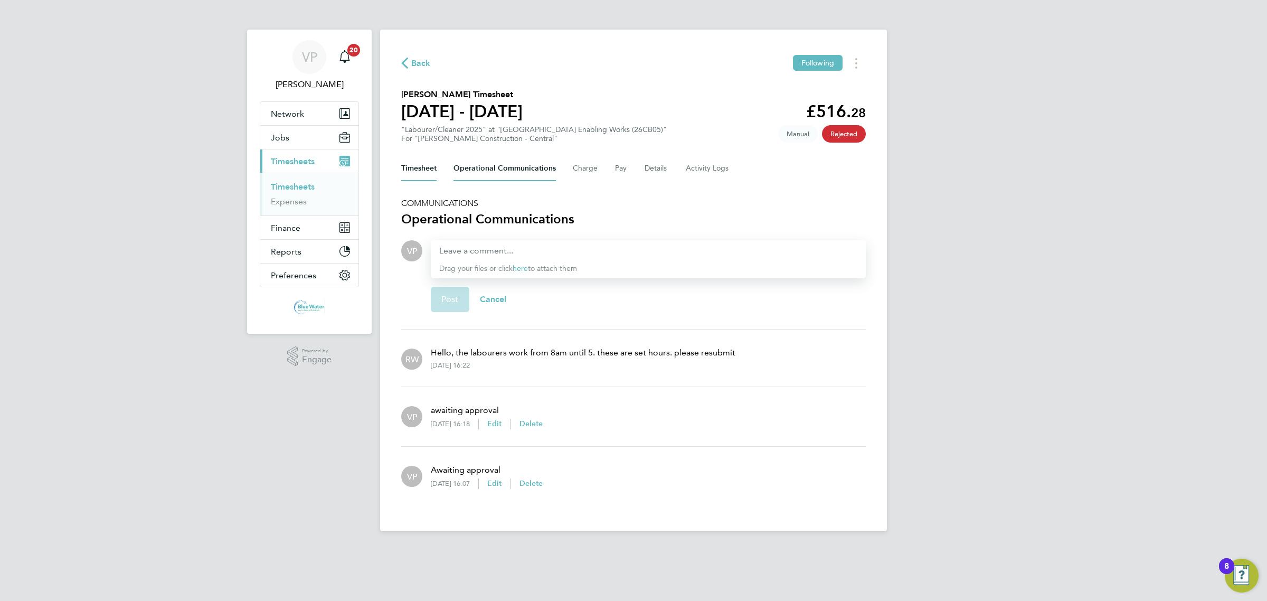
click at [419, 164] on button "Timesheet" at bounding box center [418, 168] width 35 height 25
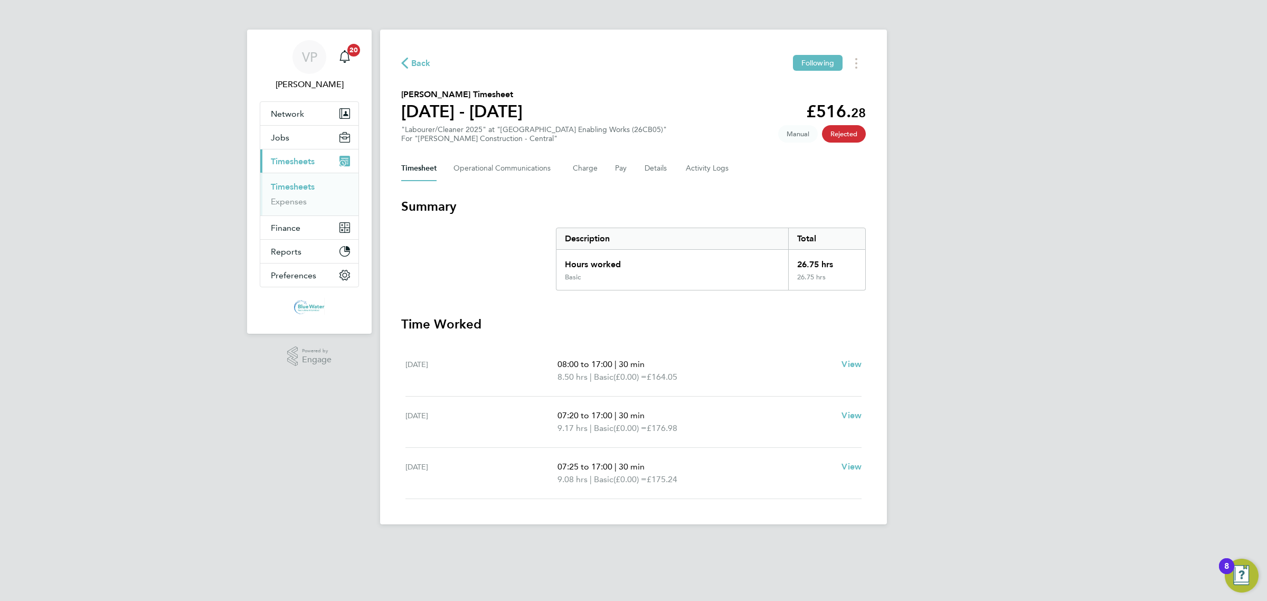
click at [306, 182] on link "Timesheets" at bounding box center [293, 187] width 44 height 10
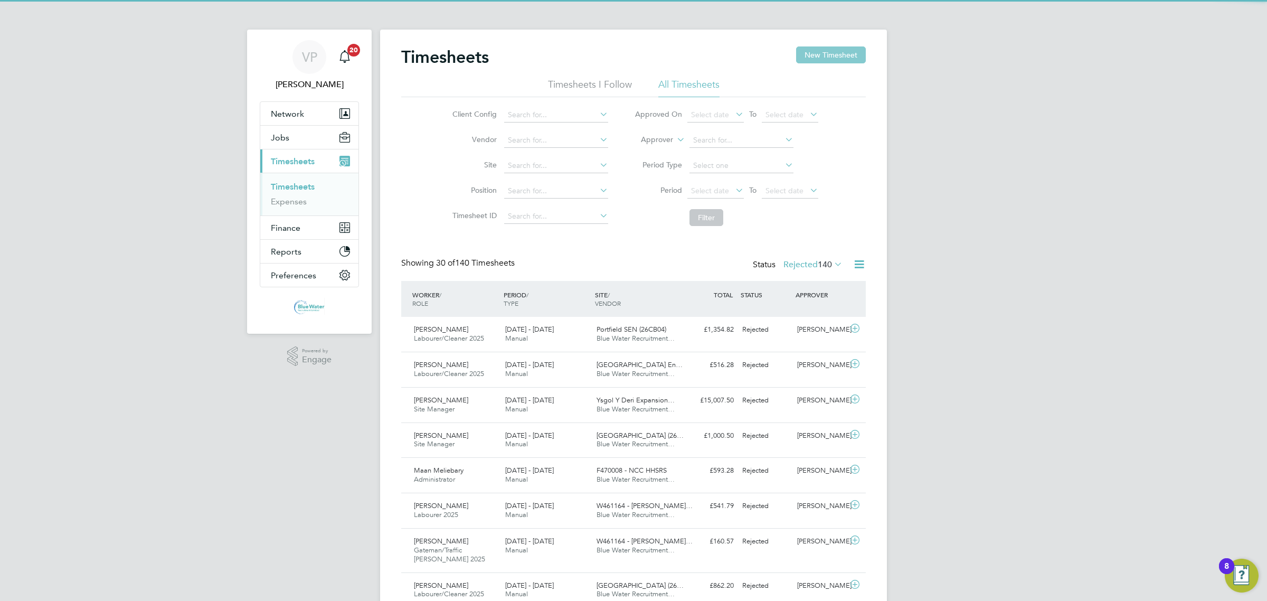
click at [831, 62] on button "New Timesheet" at bounding box center [831, 54] width 70 height 17
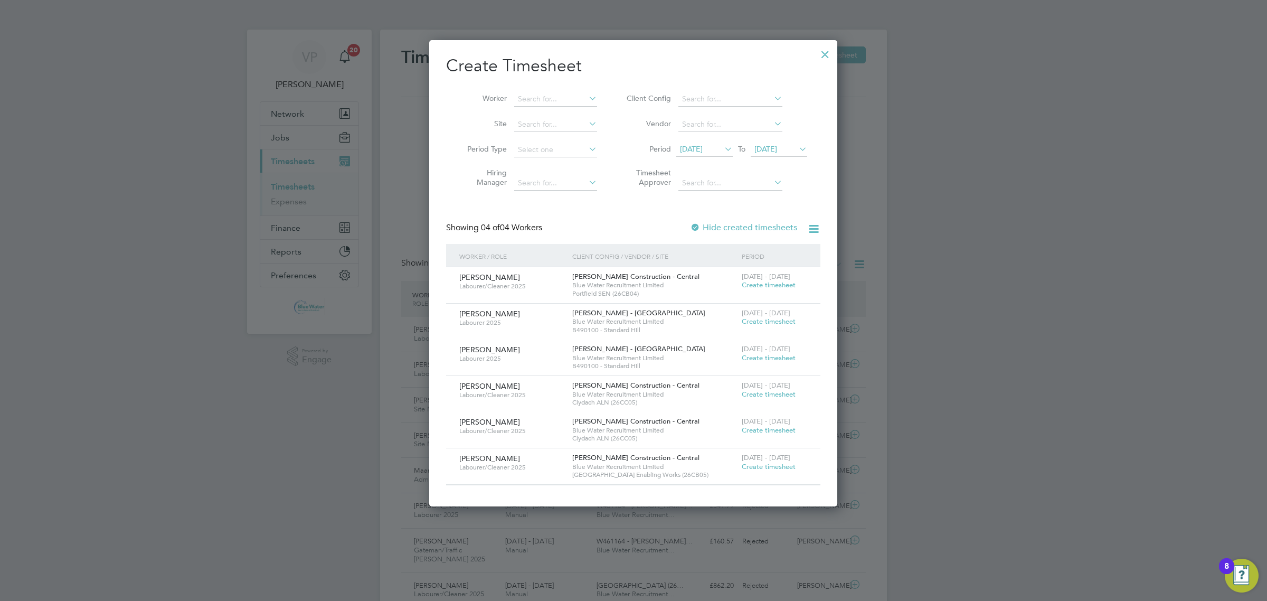
click at [705, 153] on span "10 Sep 2025" at bounding box center [704, 149] width 56 height 14
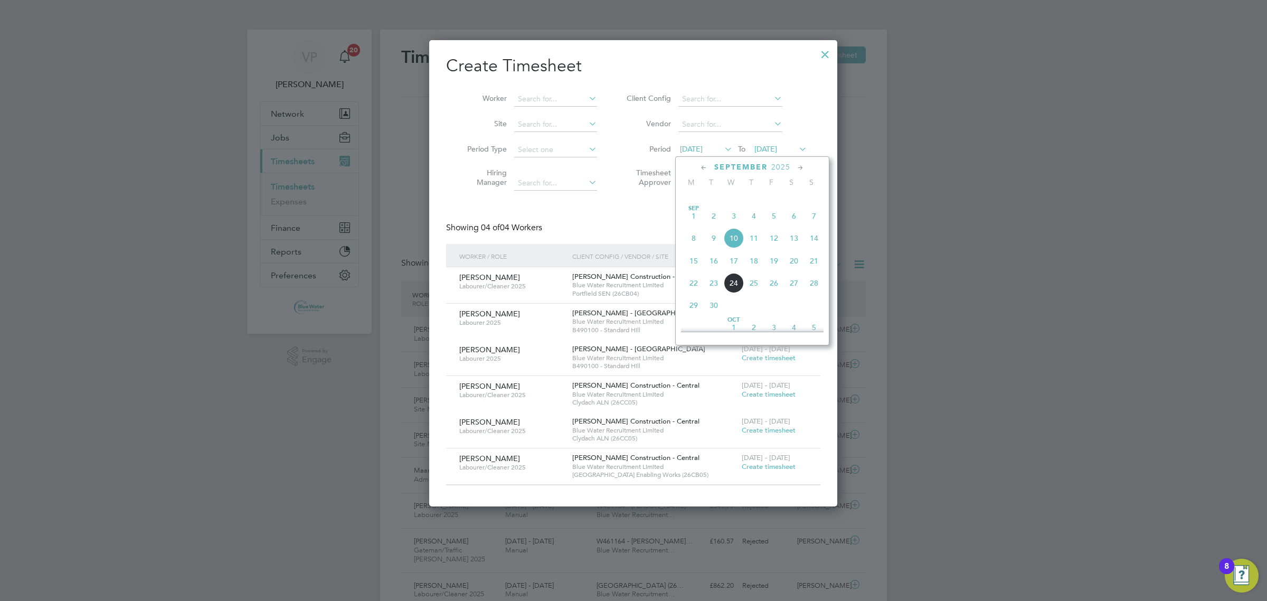
drag, startPoint x: 697, startPoint y: 296, endPoint x: 694, endPoint y: 277, distance: 19.3
click at [694, 277] on div "Sep 1 2 3 4 5 6 7 8 9 10 11 12 13 14 15 16 17 18 19 20 21 22 23 24 25 26 27 28 …" at bounding box center [759, 261] width 156 height 111
click at [694, 271] on span "15" at bounding box center [693, 261] width 20 height 20
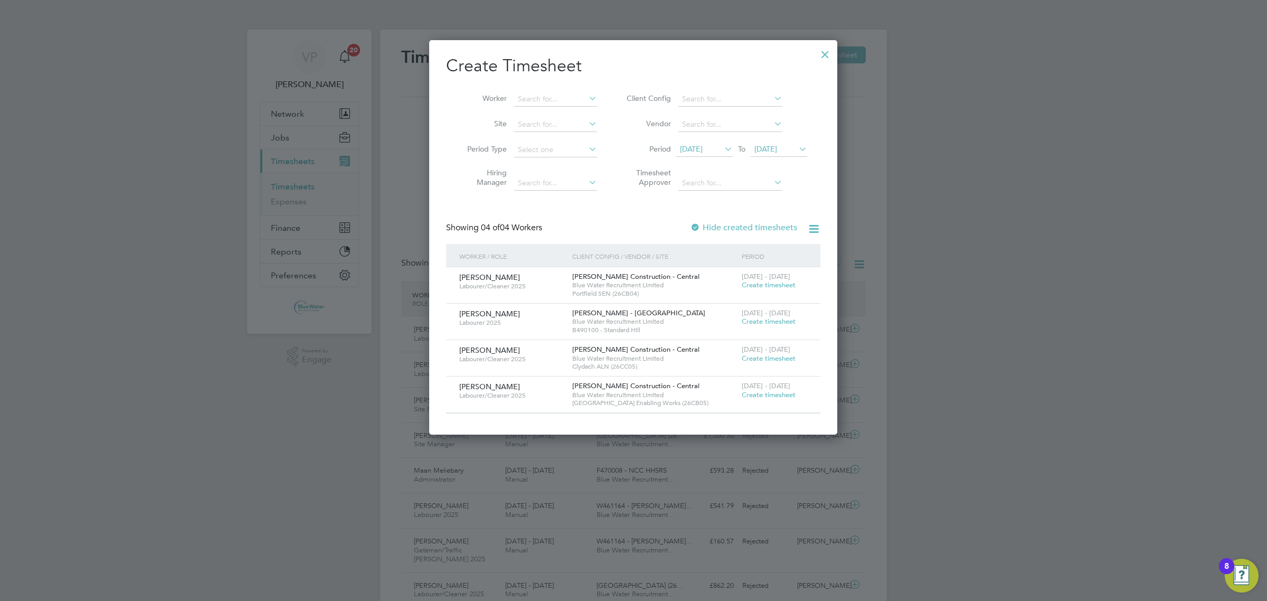
click at [774, 397] on span "Create timesheet" at bounding box center [769, 394] width 54 height 9
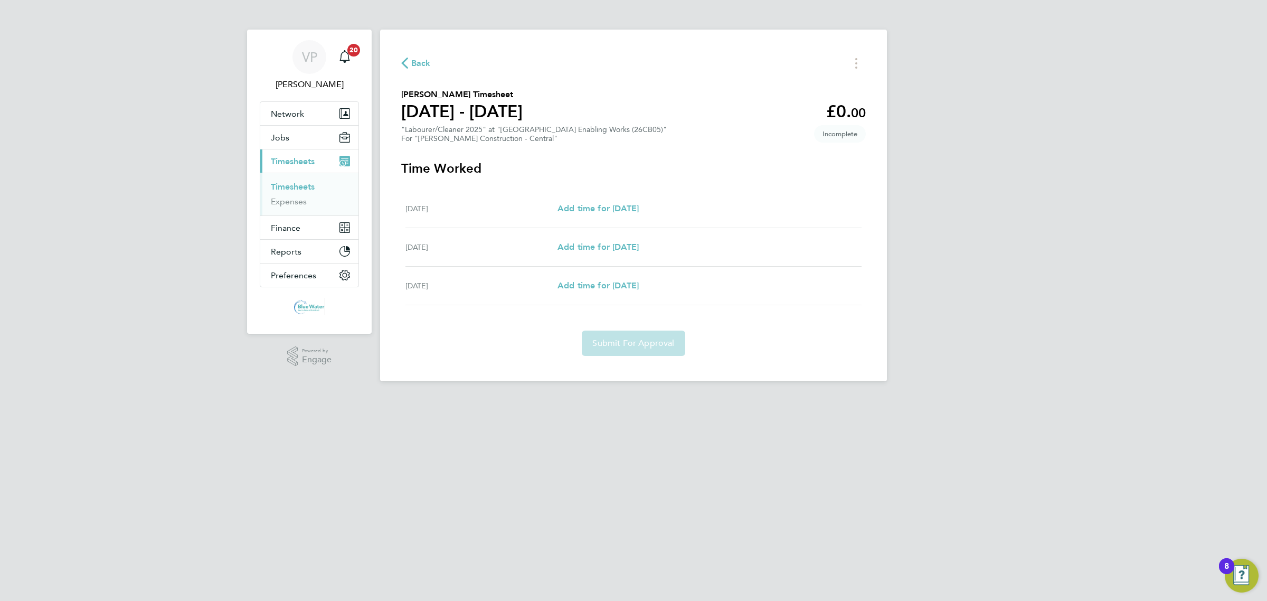
click at [608, 217] on div "Wed 17 Sep Add time for Wed 17 Sep Add time for Wed 17 Sep" at bounding box center [633, 208] width 456 height 39
click at [616, 211] on span "Add time for Wed 17 Sep" at bounding box center [597, 208] width 81 height 10
select select "30"
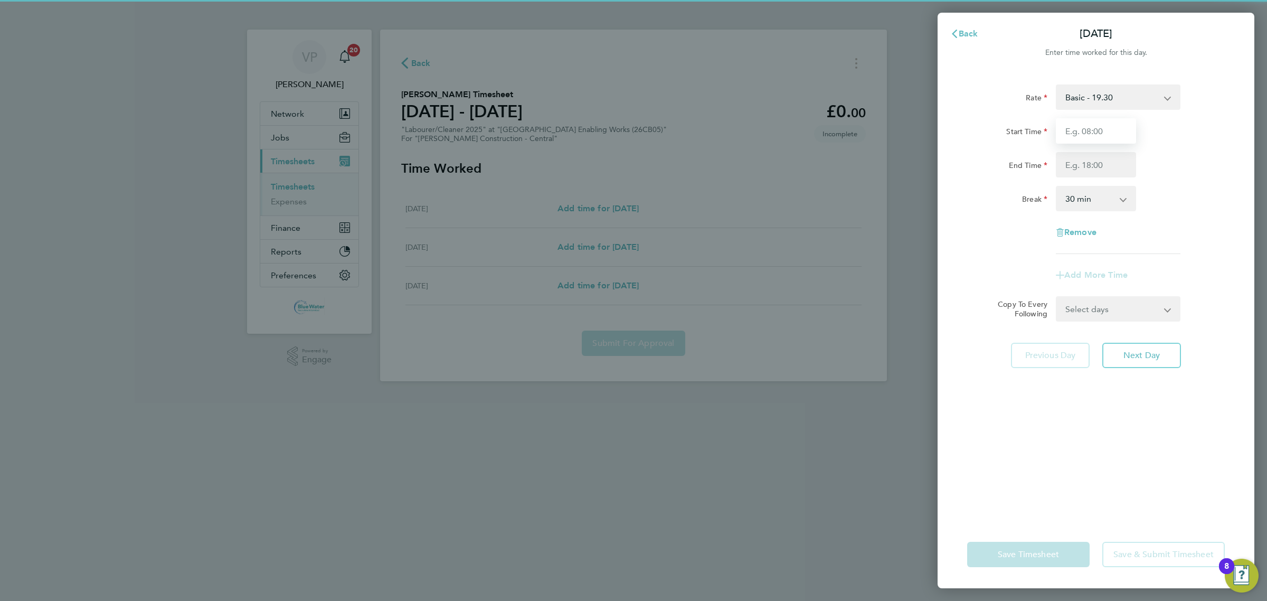
click at [1116, 128] on input "Start Time" at bounding box center [1096, 130] width 80 height 25
type input "08:00"
click at [1069, 175] on input "End Time" at bounding box center [1096, 164] width 80 height 25
type input "17:00"
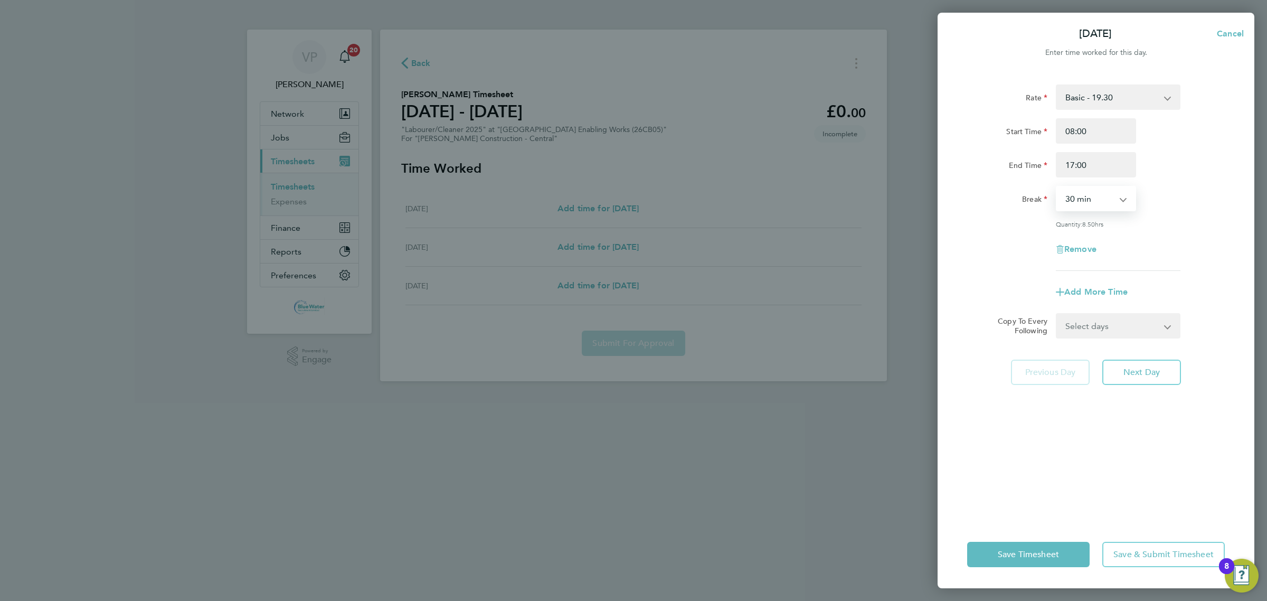
click at [1070, 202] on select "0 min 15 min 30 min 45 min 60 min 75 min 90 min" at bounding box center [1089, 198] width 65 height 23
click at [999, 265] on div "Rate Basic - 19.30 Start Time 08:00 End Time 17:00 Break 0 min 15 min 30 min 45…" at bounding box center [1096, 177] width 258 height 186
drag, startPoint x: 1103, startPoint y: 327, endPoint x: 1102, endPoint y: 335, distance: 8.0
click at [1103, 327] on select "Select days Day Thursday Friday" at bounding box center [1112, 325] width 111 height 23
select select "DAY"
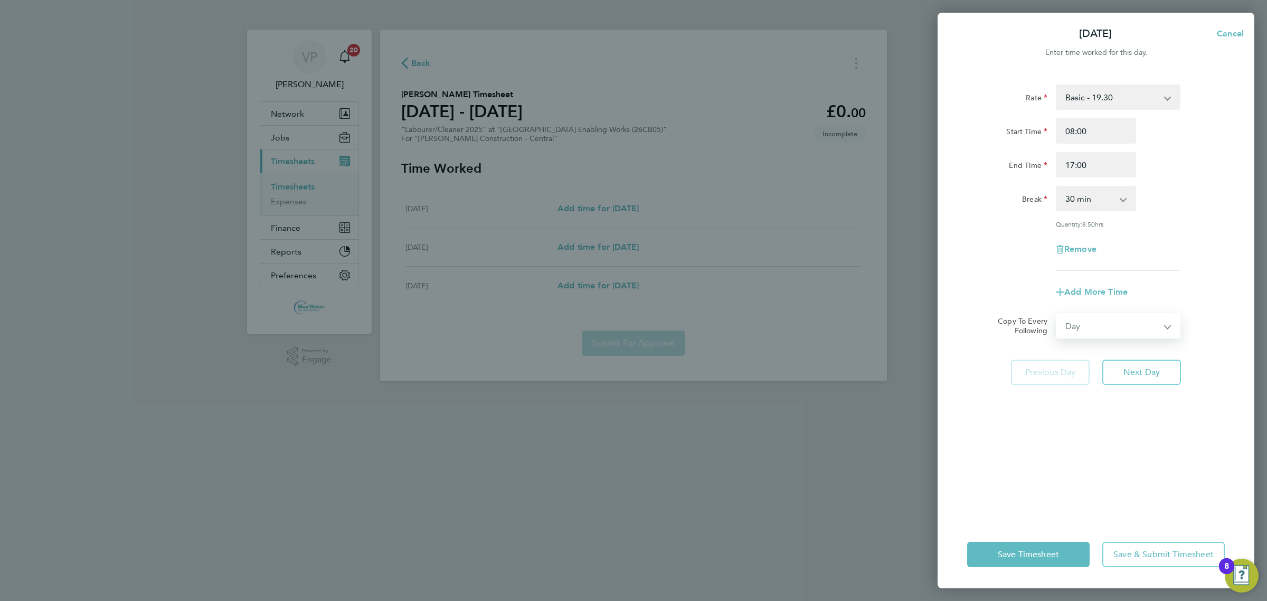
click at [1057, 314] on select "Select days Day Thursday Friday" at bounding box center [1112, 325] width 111 height 23
select select "2025-09-19"
click at [1011, 563] on button "Save Timesheet" at bounding box center [1028, 553] width 122 height 25
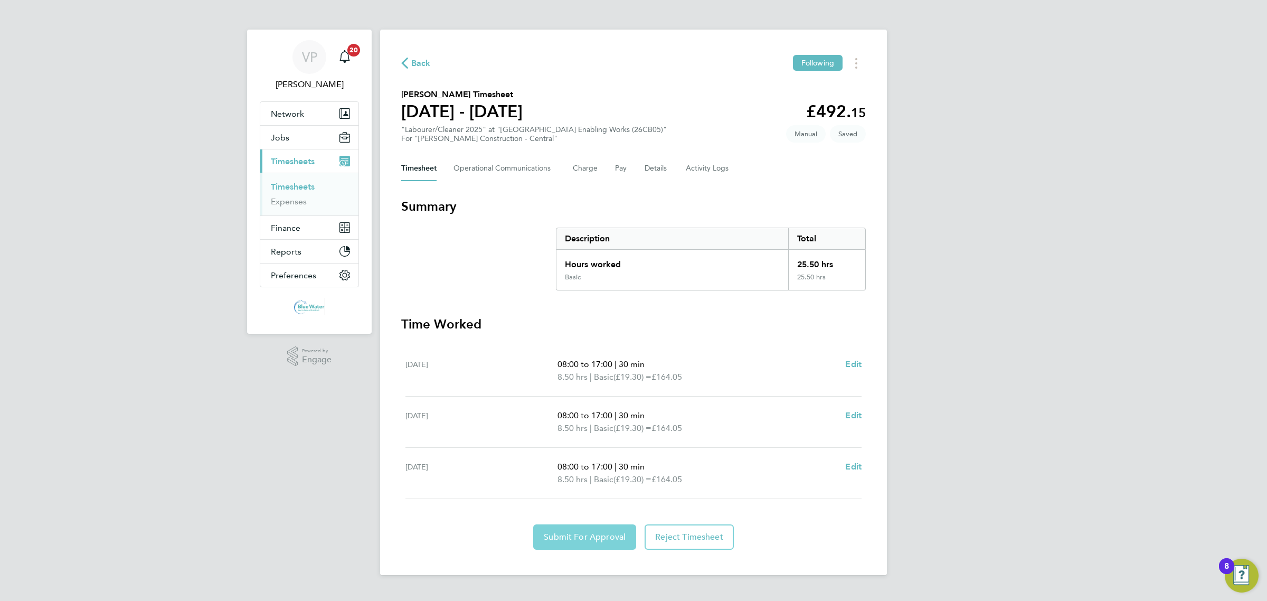
click at [594, 529] on button "Submit For Approval" at bounding box center [584, 536] width 103 height 25
click at [658, 167] on button "Details" at bounding box center [656, 168] width 24 height 25
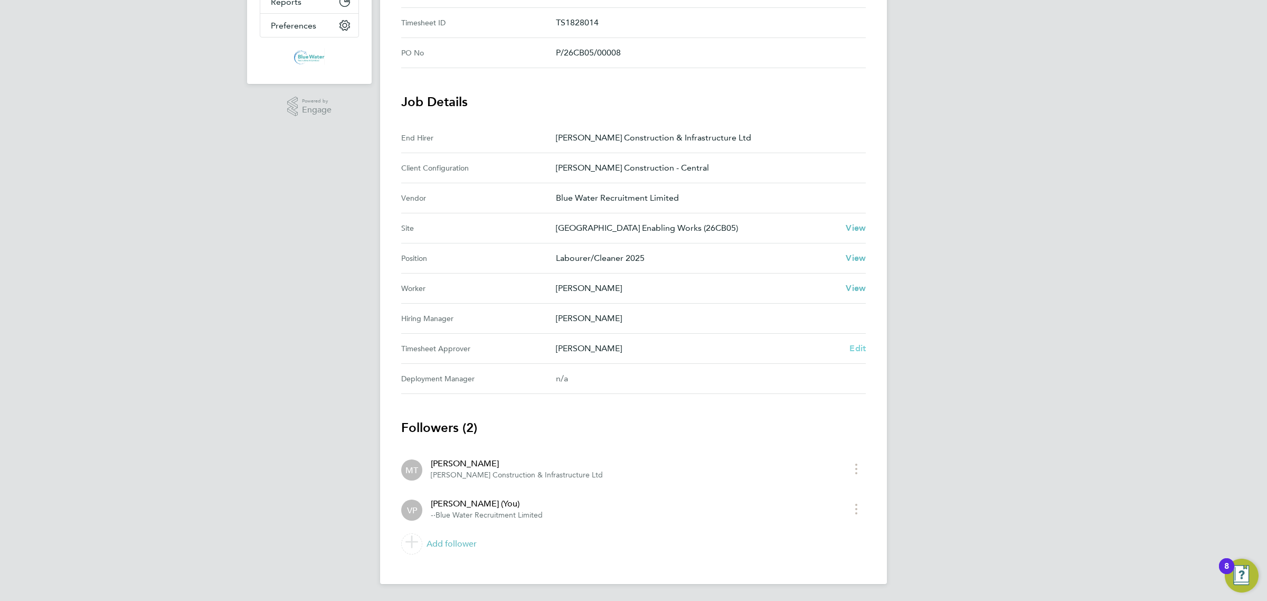
click at [853, 349] on span "Edit" at bounding box center [857, 348] width 16 height 10
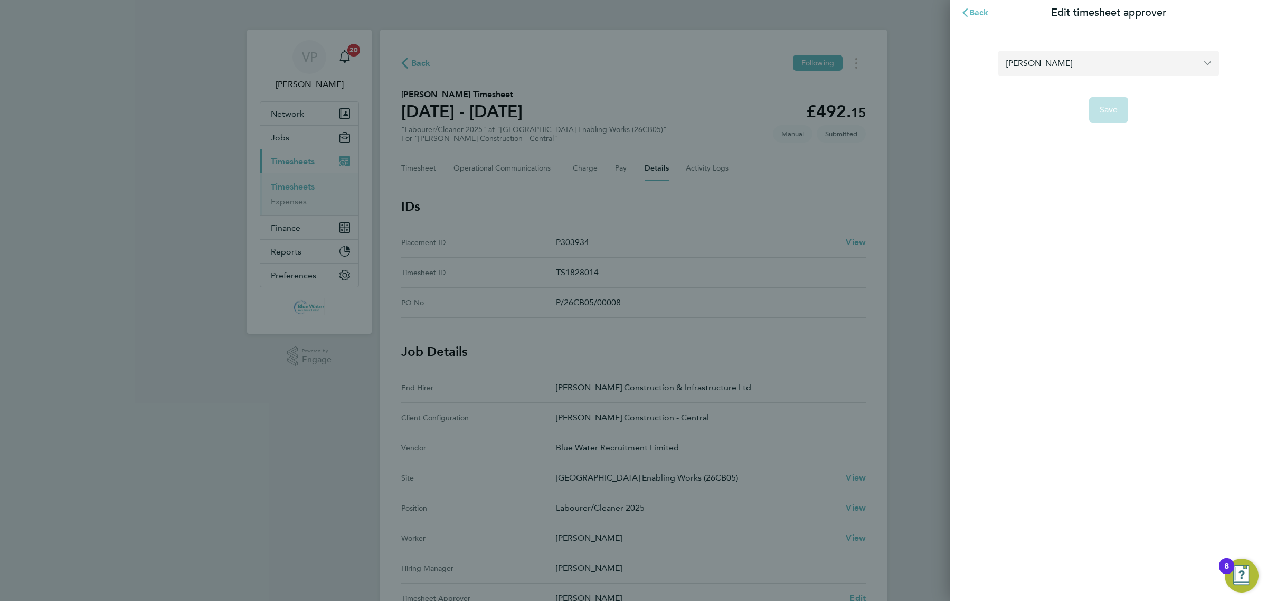
click at [1064, 63] on input "Mike Thomas" at bounding box center [1108, 63] width 222 height 25
click at [1062, 90] on li "Ryan Williams" at bounding box center [1108, 89] width 222 height 26
type input "Ryan Williams"
click at [1102, 109] on span "Save" at bounding box center [1108, 109] width 18 height 11
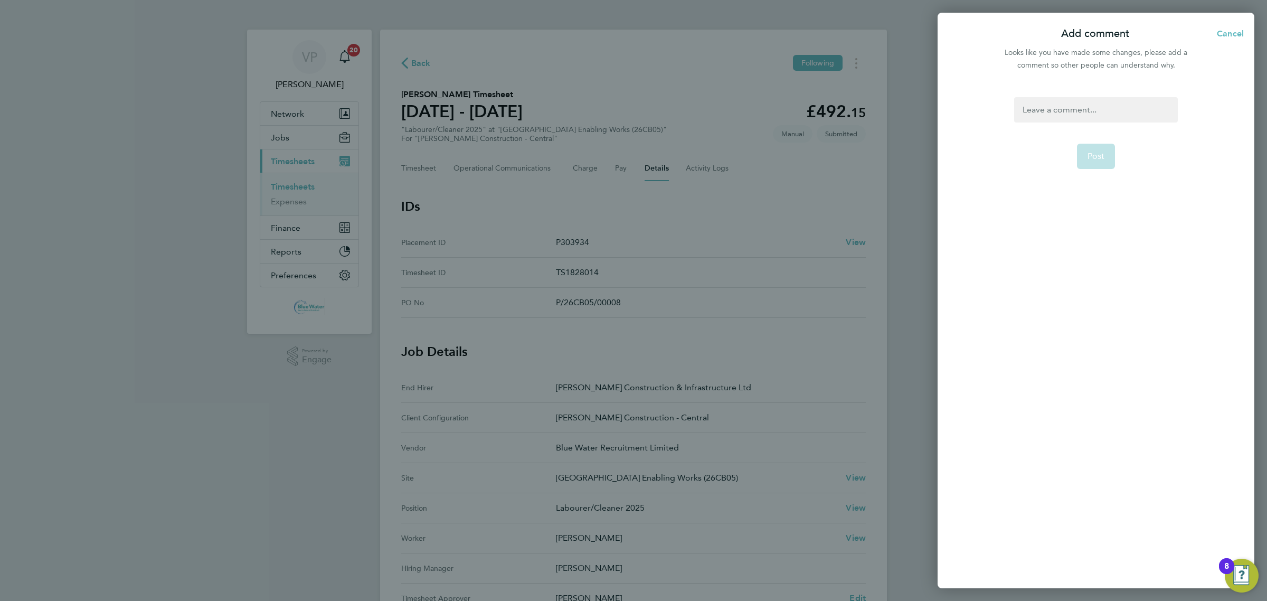
click at [1105, 110] on div at bounding box center [1095, 109] width 163 height 25
click at [1105, 109] on div at bounding box center [1095, 109] width 163 height 25
click at [1081, 161] on button "Post" at bounding box center [1096, 156] width 39 height 25
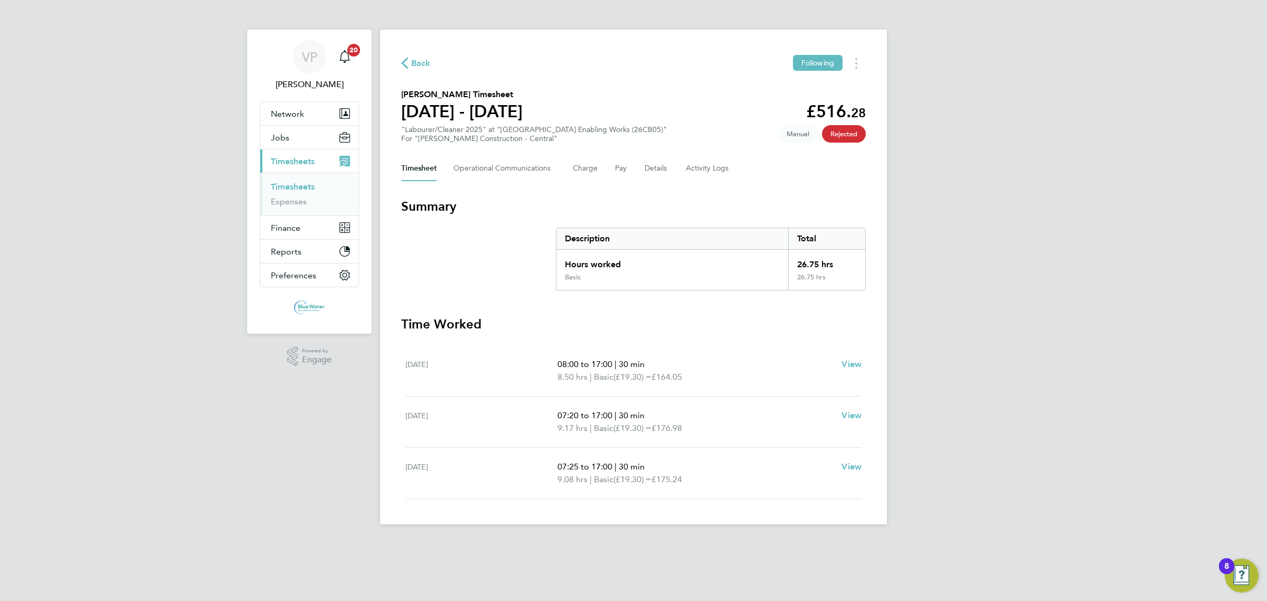
click at [307, 188] on link "Timesheets" at bounding box center [293, 187] width 44 height 10
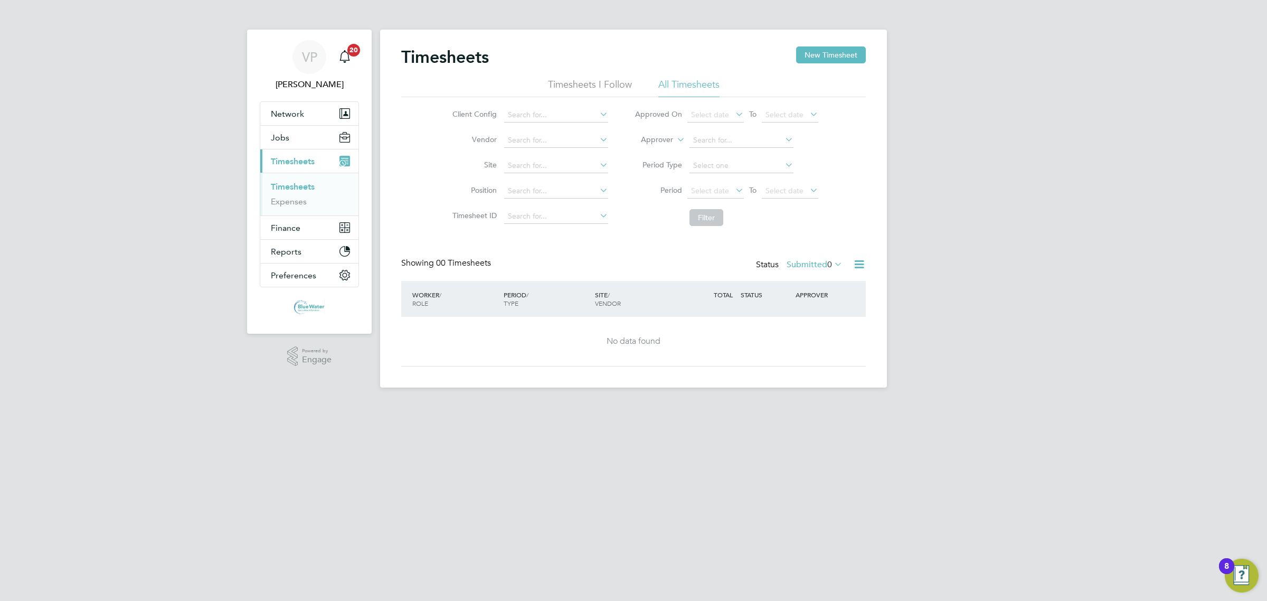
click at [832, 269] on icon at bounding box center [832, 263] width 0 height 15
click at [833, 315] on li "0" at bounding box center [835, 313] width 22 height 15
click at [823, 54] on button "New Timesheet" at bounding box center [831, 54] width 70 height 17
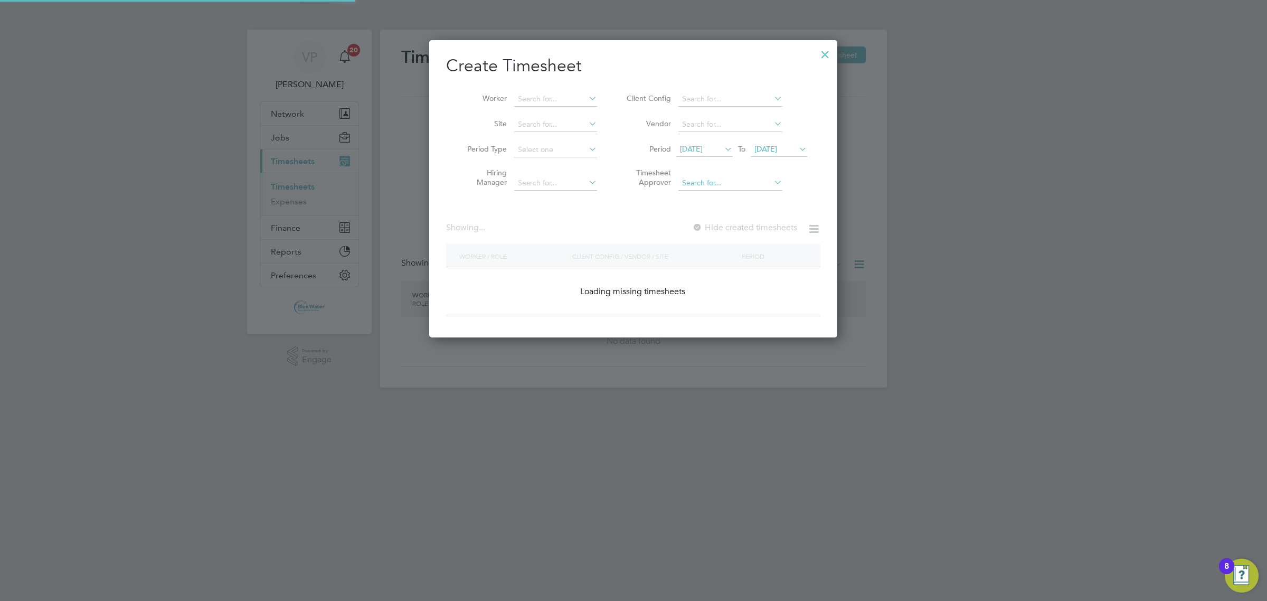
scroll to position [429, 408]
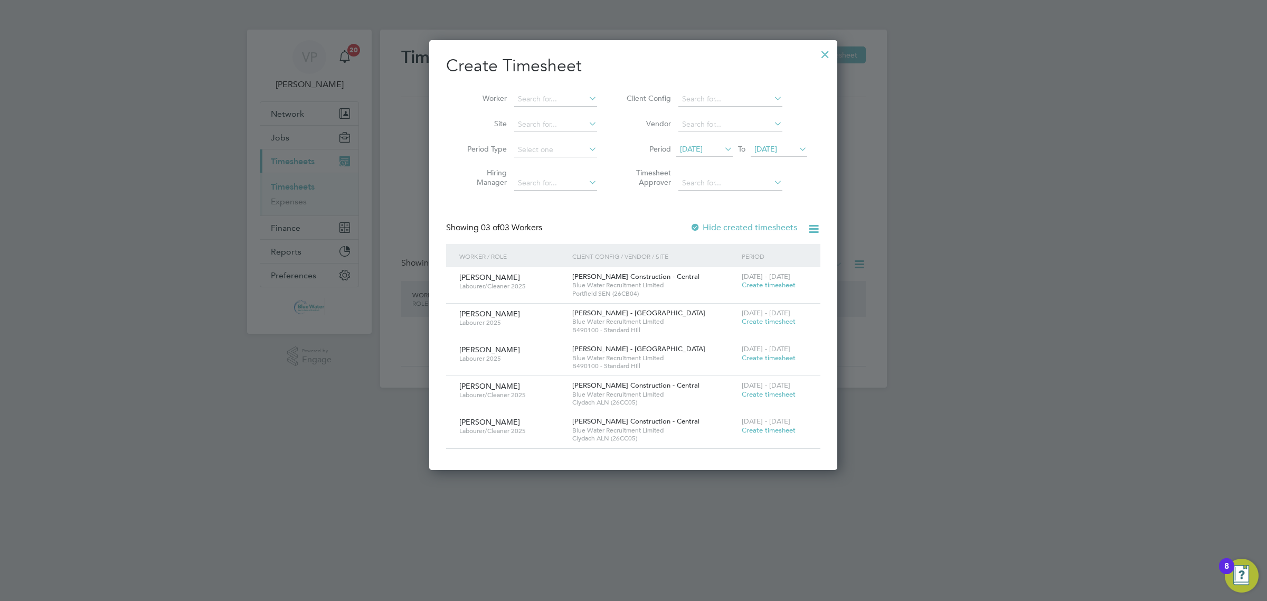
click at [702, 144] on span "[DATE]" at bounding box center [691, 148] width 23 height 9
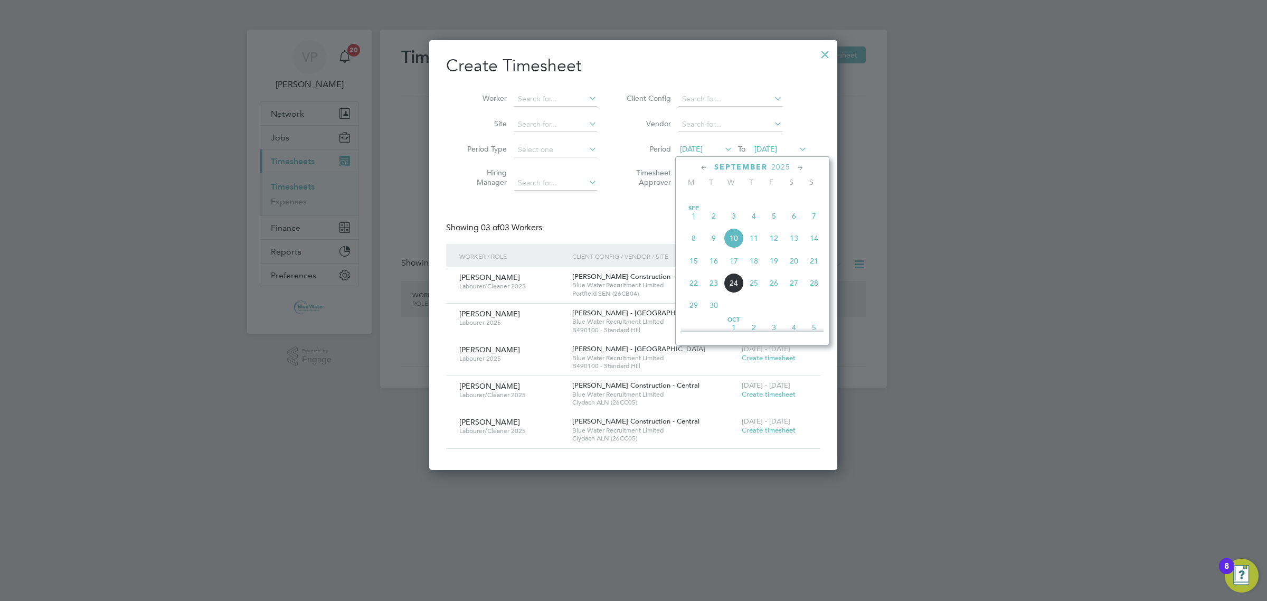
click at [692, 271] on span "15" at bounding box center [693, 261] width 20 height 20
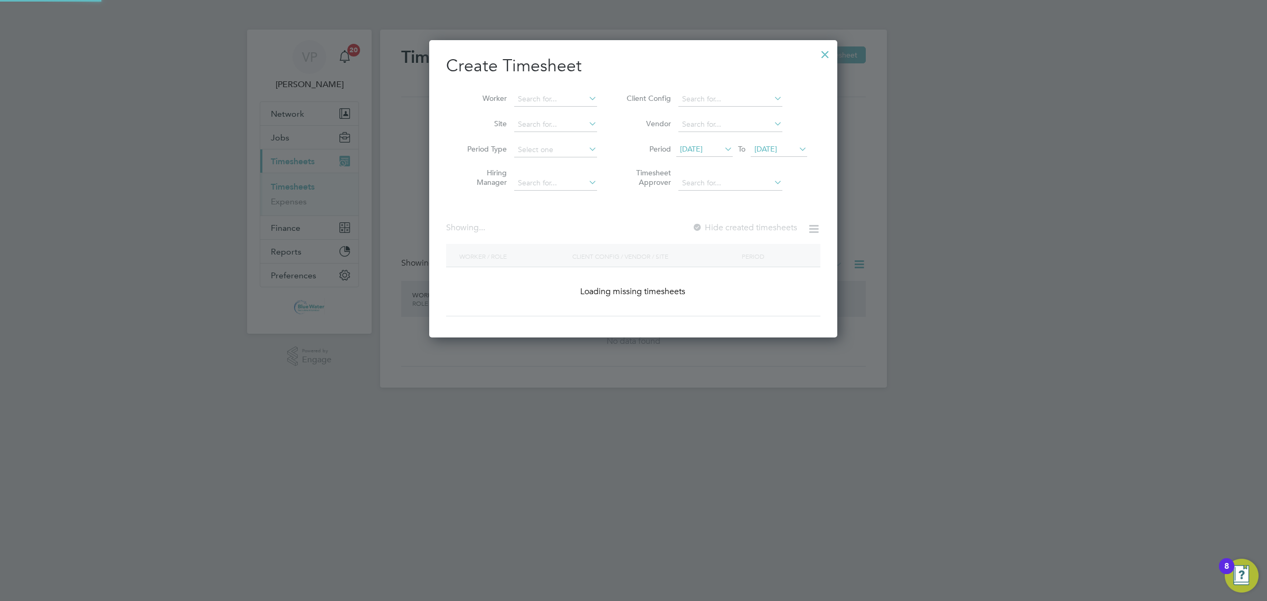
scroll to position [357, 408]
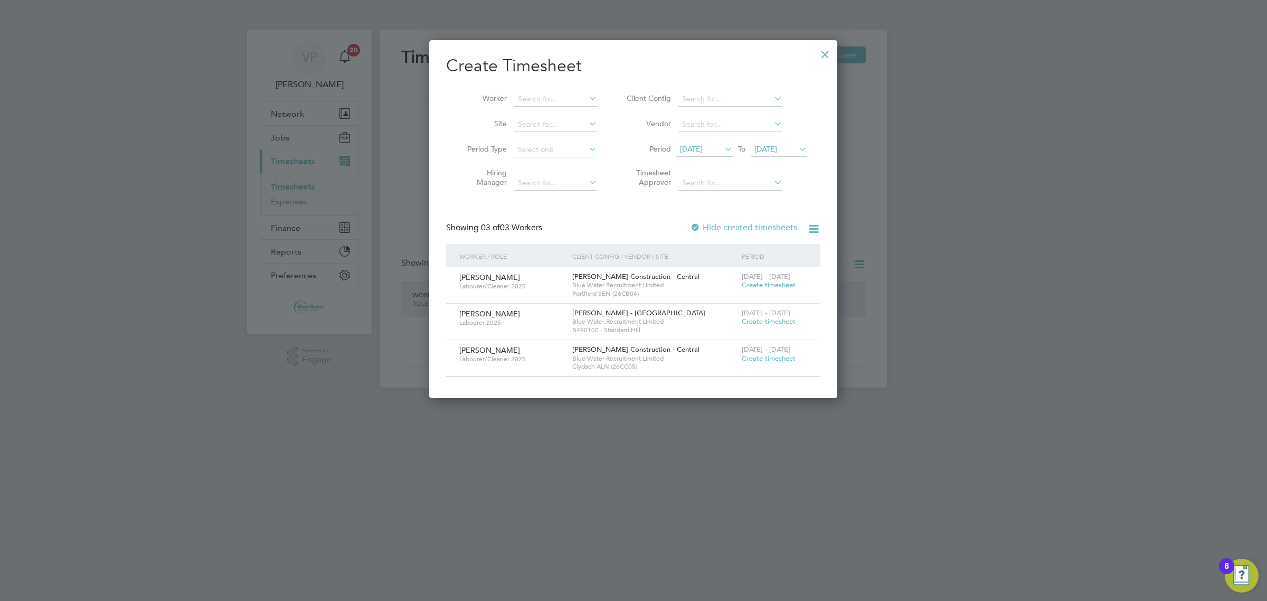
click at [777, 148] on span "[DATE]" at bounding box center [765, 148] width 23 height 9
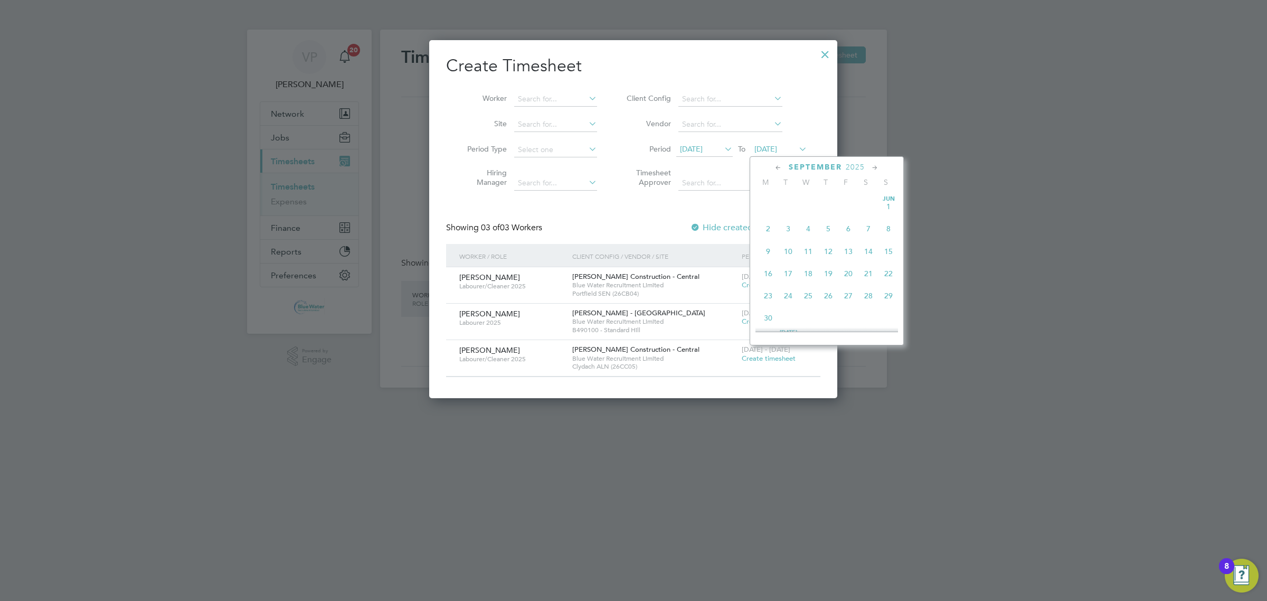
scroll to position [370, 0]
click at [853, 248] on span "19" at bounding box center [848, 237] width 20 height 20
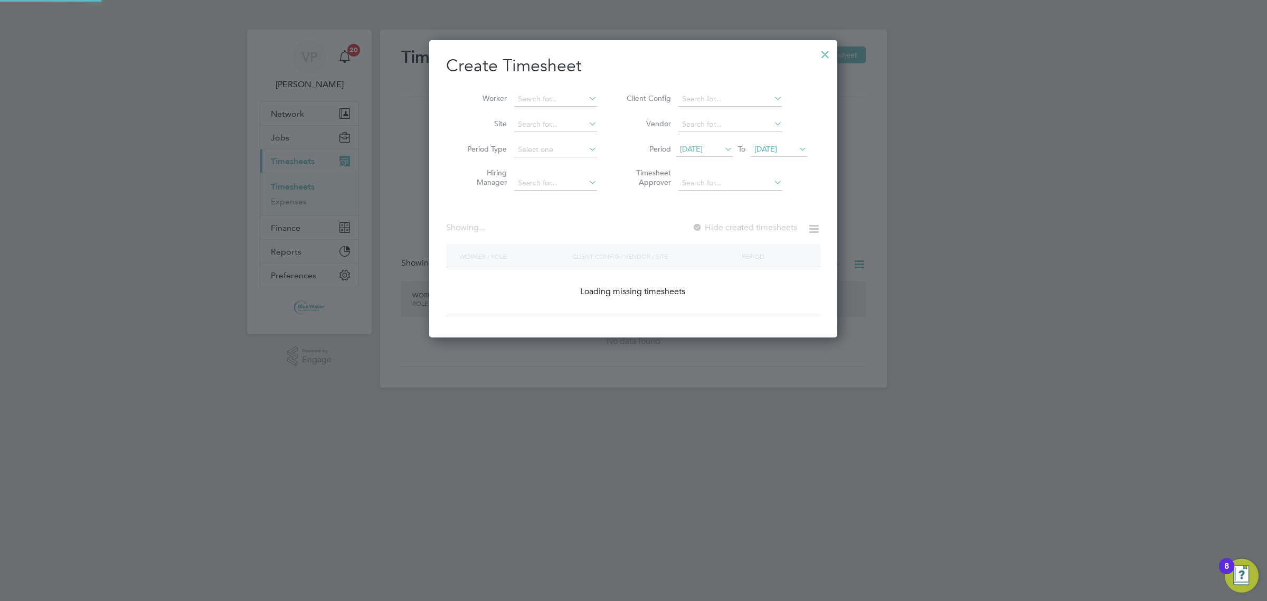
scroll to position [357, 408]
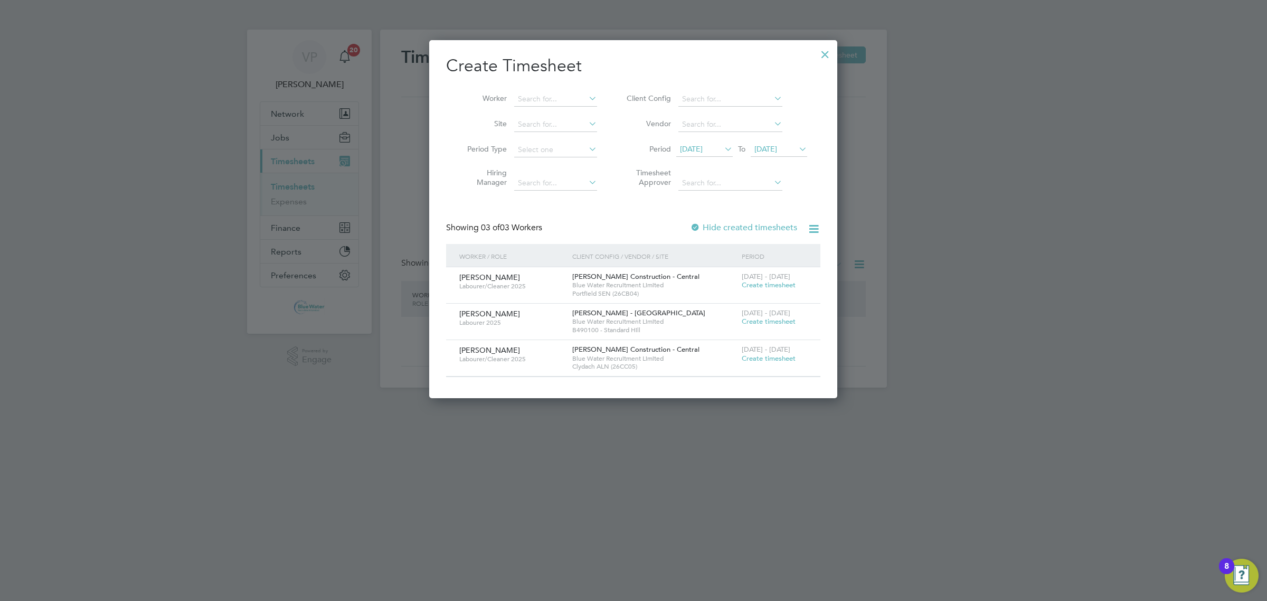
click at [831, 55] on div at bounding box center [824, 51] width 19 height 19
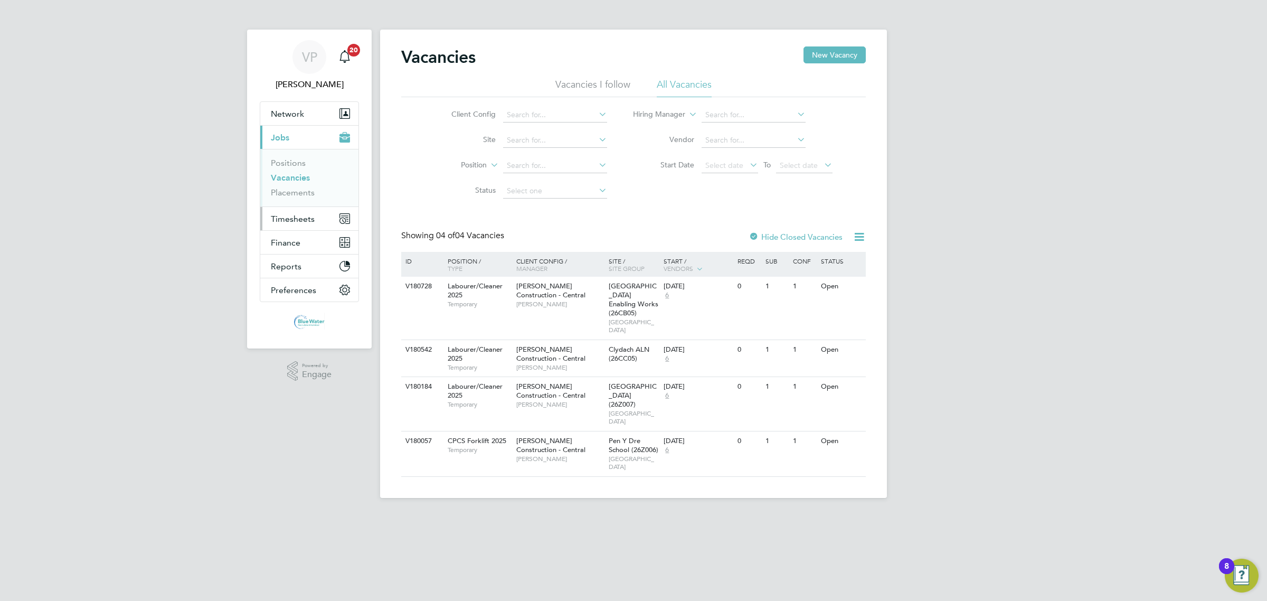
click at [293, 215] on span "Timesheets" at bounding box center [293, 219] width 44 height 10
click at [304, 192] on li "Timesheets" at bounding box center [310, 189] width 79 height 15
click at [307, 185] on link "Timesheets" at bounding box center [293, 187] width 44 height 10
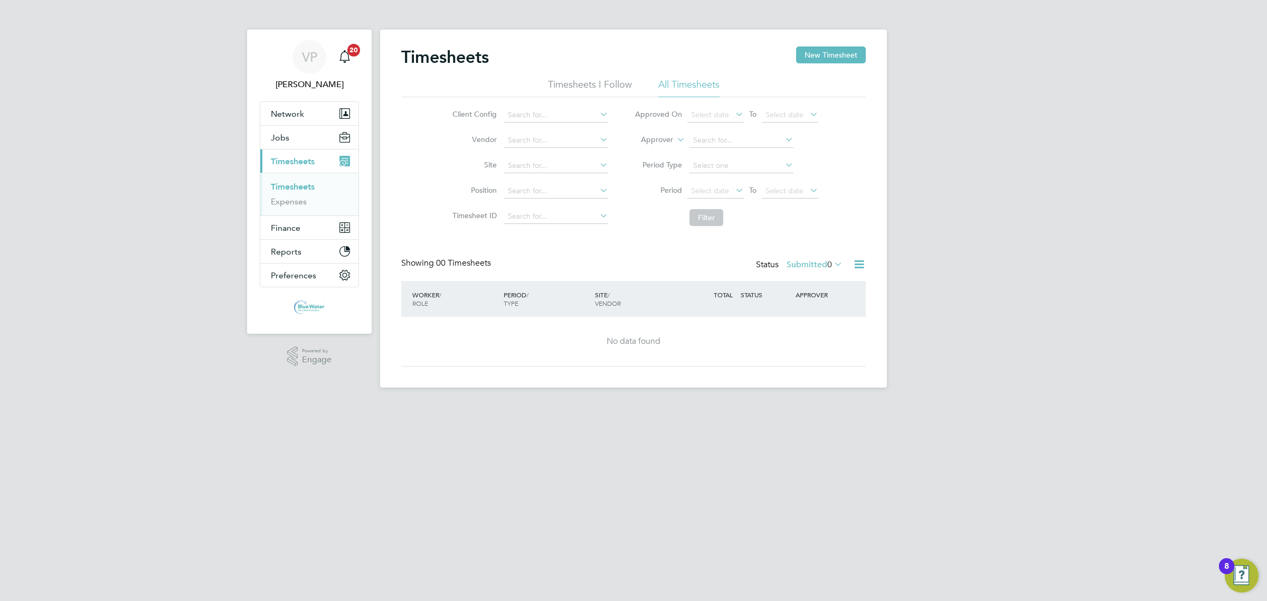
click at [822, 268] on label "Submitted 0" at bounding box center [814, 264] width 56 height 11
click at [812, 327] on li "Approved" at bounding box center [800, 328] width 49 height 15
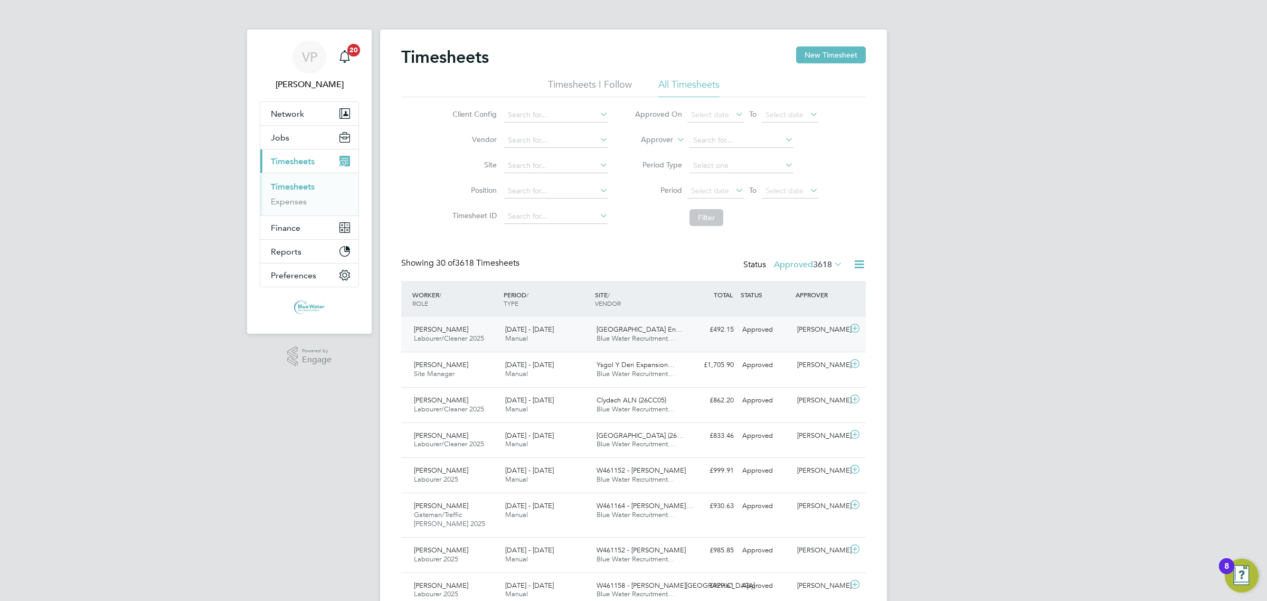
click at [642, 340] on span "Blue Water Recruitment…" at bounding box center [635, 338] width 78 height 9
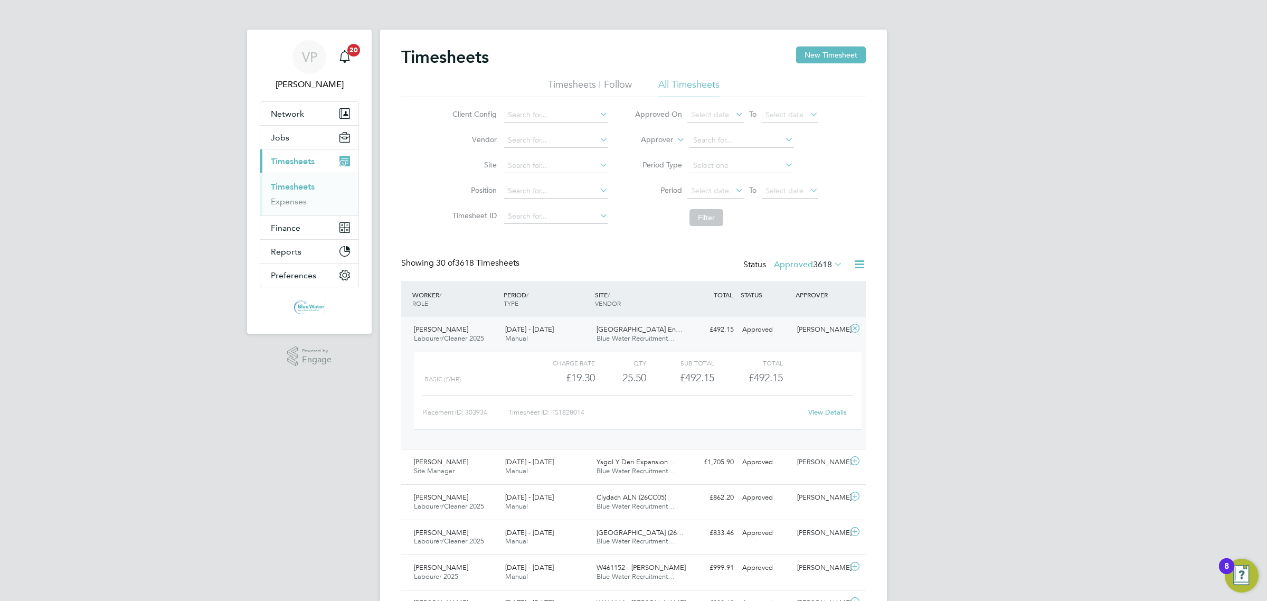
click at [833, 418] on div "View Details" at bounding box center [827, 412] width 52 height 17
click at [835, 414] on link "View Details" at bounding box center [827, 411] width 39 height 9
